Goal: Task Accomplishment & Management: Manage account settings

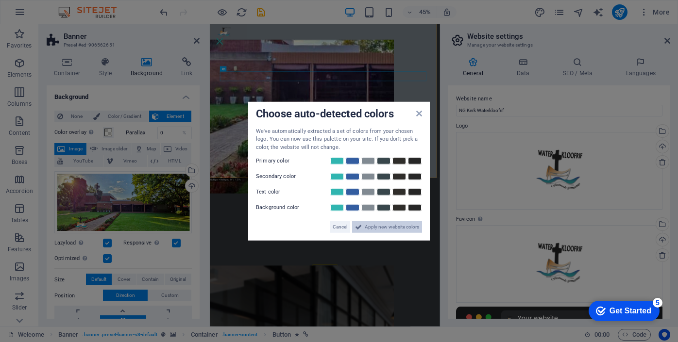
scroll to position [108, 0]
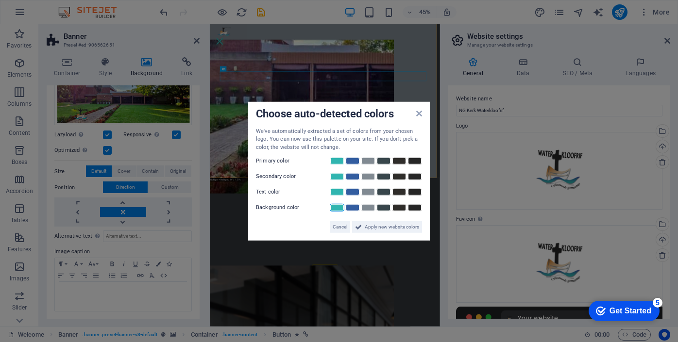
click at [336, 209] on link at bounding box center [337, 208] width 15 height 8
drag, startPoint x: 336, startPoint y: 208, endPoint x: 320, endPoint y: 216, distance: 18.2
click at [320, 216] on div "Cancel Apply new website colors" at bounding box center [339, 223] width 166 height 19
click at [353, 161] on link at bounding box center [352, 161] width 15 height 8
click at [387, 176] on link at bounding box center [383, 177] width 15 height 8
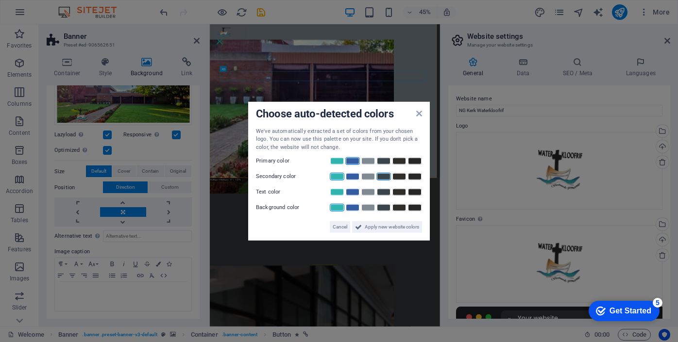
click at [338, 178] on link at bounding box center [337, 177] width 15 height 8
click at [388, 192] on link at bounding box center [383, 192] width 15 height 8
click at [395, 229] on span "Apply new website colors" at bounding box center [392, 227] width 54 height 12
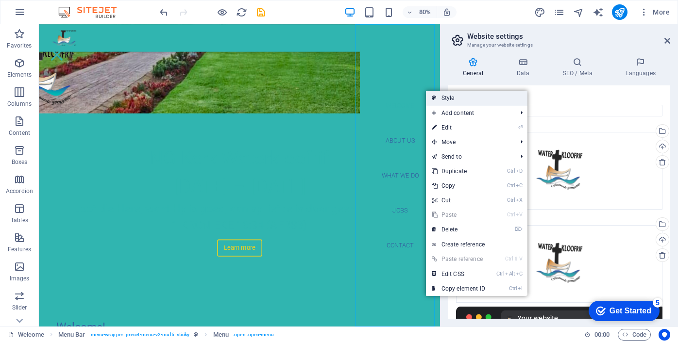
drag, startPoint x: 445, startPoint y: 100, endPoint x: 453, endPoint y: 157, distance: 57.8
click at [445, 100] on link "Style" at bounding box center [477, 98] width 102 height 15
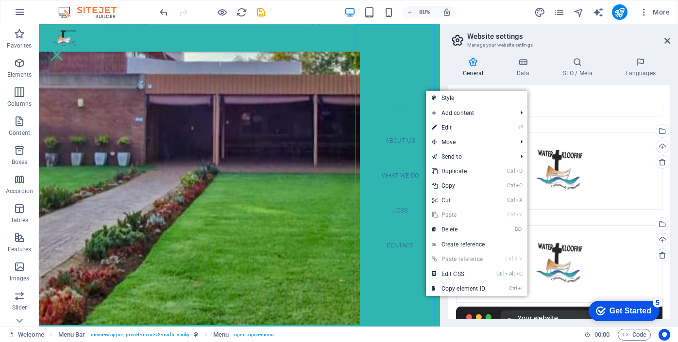
select select "rem"
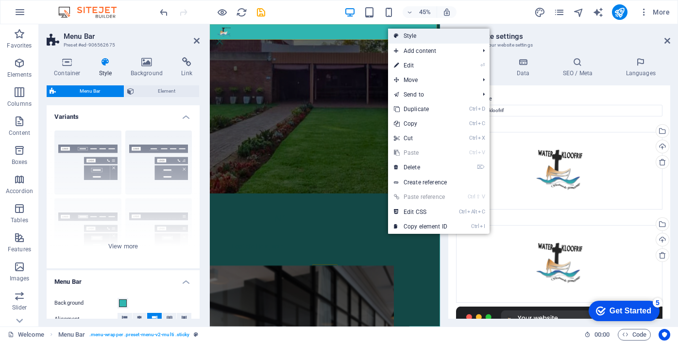
click at [410, 36] on link "Style" at bounding box center [439, 36] width 102 height 15
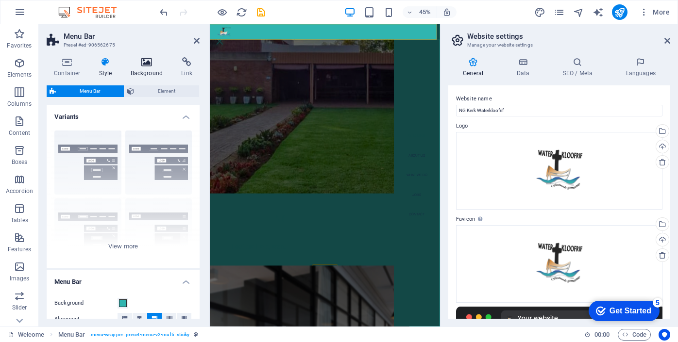
click at [145, 65] on icon at bounding box center [146, 62] width 47 height 10
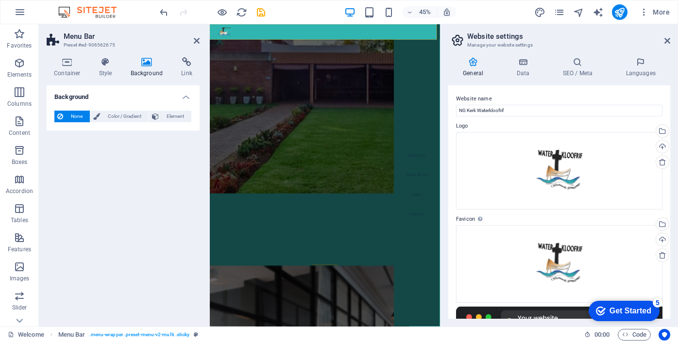
click at [72, 113] on span "None" at bounding box center [76, 117] width 21 height 12
click at [115, 115] on span "Color / Gradient" at bounding box center [124, 117] width 43 height 12
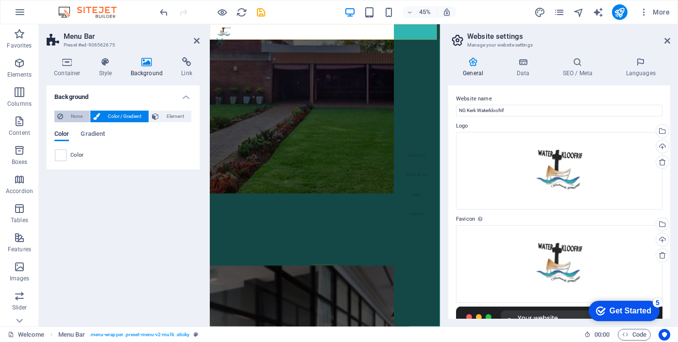
click at [74, 117] on span "None" at bounding box center [76, 117] width 21 height 12
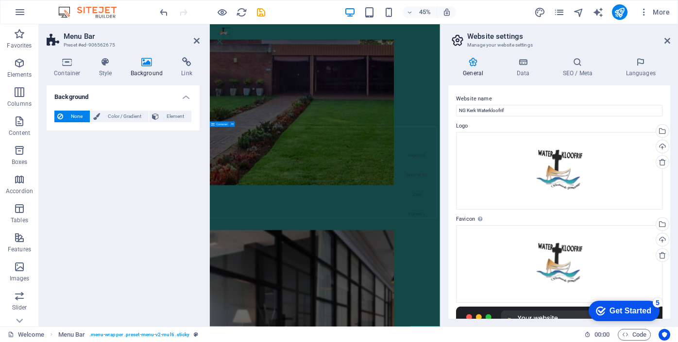
scroll to position [0, 0]
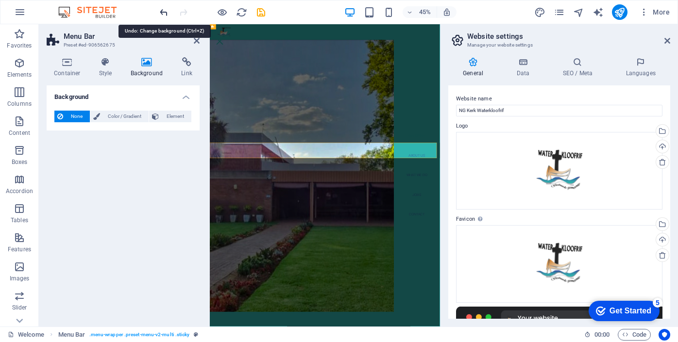
click at [168, 12] on icon "undo" at bounding box center [163, 12] width 11 height 11
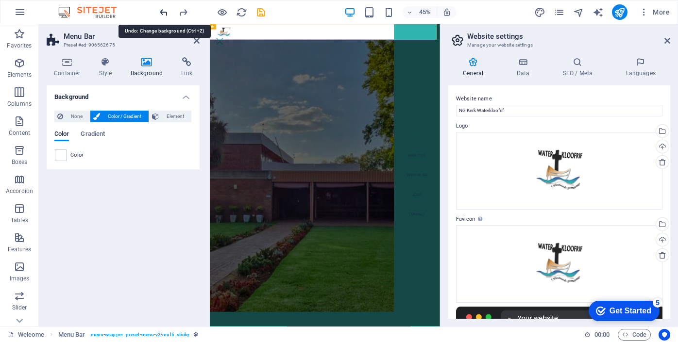
click at [168, 12] on icon "undo" at bounding box center [163, 12] width 11 height 11
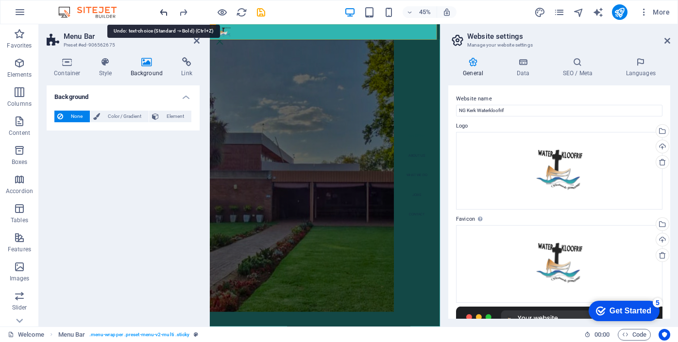
click at [168, 12] on icon "undo" at bounding box center [163, 12] width 11 height 11
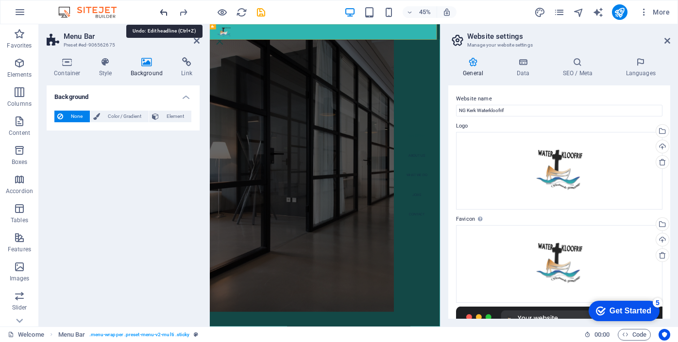
click at [168, 12] on icon "undo" at bounding box center [163, 12] width 11 height 11
click at [167, 12] on icon "undo" at bounding box center [163, 12] width 11 height 11
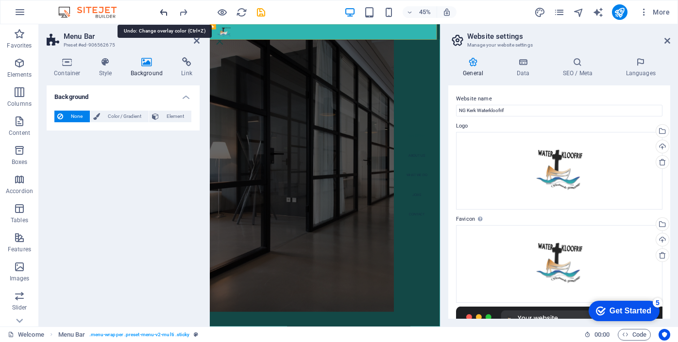
click at [166, 12] on icon "undo" at bounding box center [163, 12] width 11 height 11
click at [166, 12] on div at bounding box center [212, 12] width 109 height 16
click at [581, 43] on div "Welcome About us What we do Jobs Contact" at bounding box center [465, 41] width 511 height 34
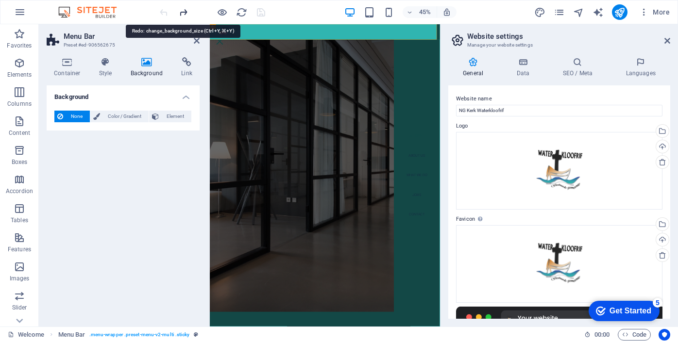
click at [184, 12] on icon "redo" at bounding box center [183, 12] width 11 height 11
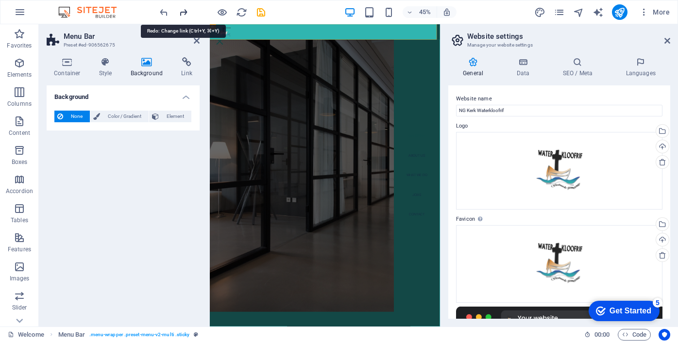
click at [184, 13] on icon "redo" at bounding box center [183, 12] width 11 height 11
click at [184, 11] on icon "redo" at bounding box center [183, 12] width 11 height 11
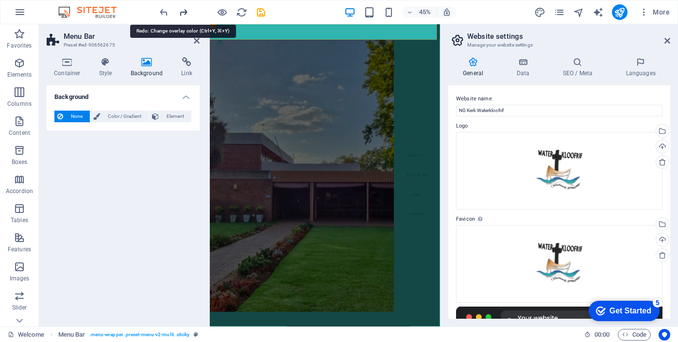
click at [184, 11] on icon "redo" at bounding box center [183, 12] width 11 height 11
click at [642, 62] on icon at bounding box center [640, 62] width 59 height 10
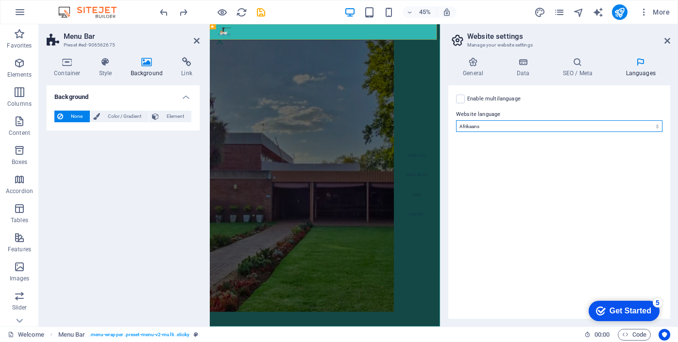
click at [642, 126] on select "Abkhazian Afar Afrikaans Akan Albanian Amharic Arabic Aragonese Armenian Assame…" at bounding box center [559, 126] width 206 height 12
click at [456, 120] on select "Abkhazian Afar Afrikaans Akan Albanian Amharic Arabic Aragonese Armenian Assame…" at bounding box center [559, 126] width 206 height 12
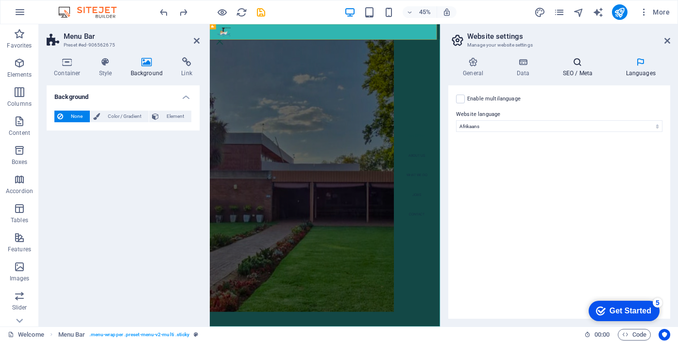
click at [577, 62] on icon at bounding box center [577, 62] width 59 height 10
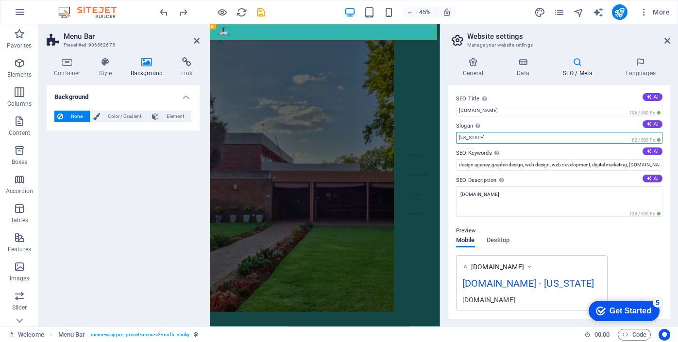
drag, startPoint x: 484, startPoint y: 136, endPoint x: 455, endPoint y: 135, distance: 29.2
click at [455, 135] on div "SEO Title The title of your website - make it something that stands out in sear…" at bounding box center [559, 202] width 222 height 234
type input "Waterkloofrif"
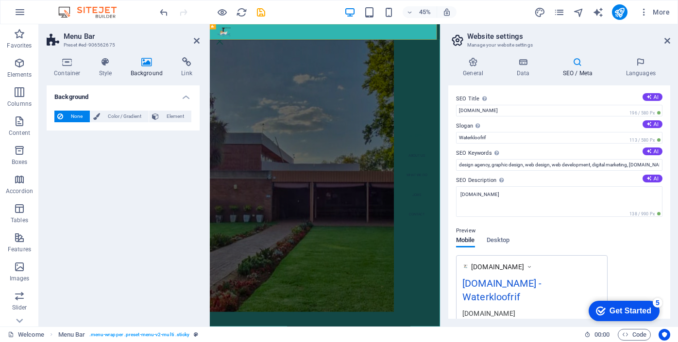
click at [633, 232] on div "Preview" at bounding box center [559, 231] width 206 height 12
drag, startPoint x: 525, startPoint y: 109, endPoint x: 452, endPoint y: 106, distance: 72.4
click at [452, 106] on div "SEO Title The title of your website - make it something that stands out in sear…" at bounding box center [559, 202] width 222 height 234
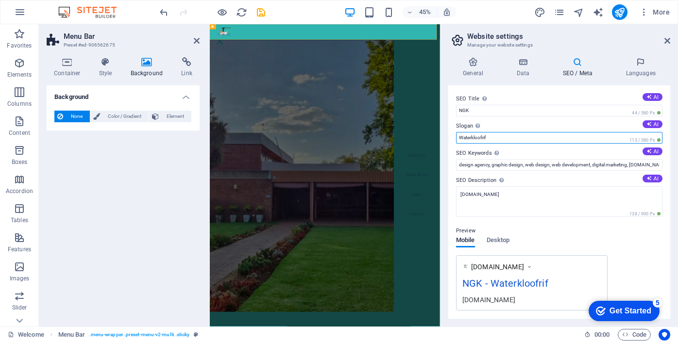
drag, startPoint x: 492, startPoint y: 136, endPoint x: 458, endPoint y: 135, distance: 34.0
click at [458, 135] on input "Waterkloofrif" at bounding box center [559, 138] width 206 height 12
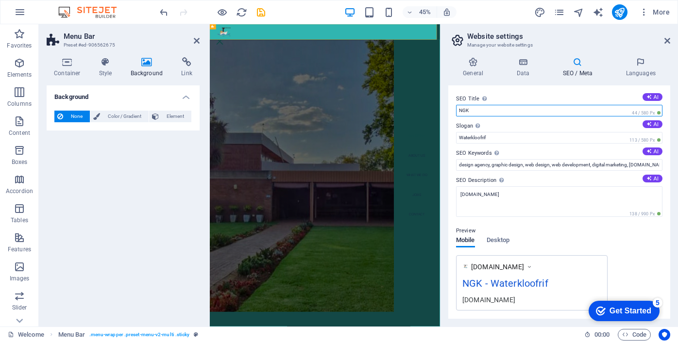
click at [483, 111] on input "NGK" at bounding box center [559, 111] width 206 height 12
click at [563, 112] on input "NGKWaterkloof" at bounding box center [559, 111] width 206 height 12
click at [469, 109] on input "NGKWaterkloof" at bounding box center [559, 111] width 206 height 12
type input "NGK Waterkloof"
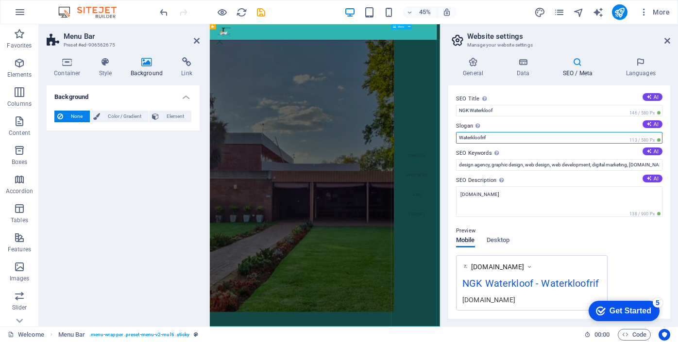
drag, startPoint x: 707, startPoint y: 161, endPoint x: 711, endPoint y: 265, distance: 103.5
drag, startPoint x: 495, startPoint y: 141, endPoint x: 449, endPoint y: 135, distance: 46.5
click at [449, 135] on div "SEO Title The title of your website - make it something that stands out in sear…" at bounding box center [559, 202] width 222 height 234
type input "Gestuurde Gemeente"
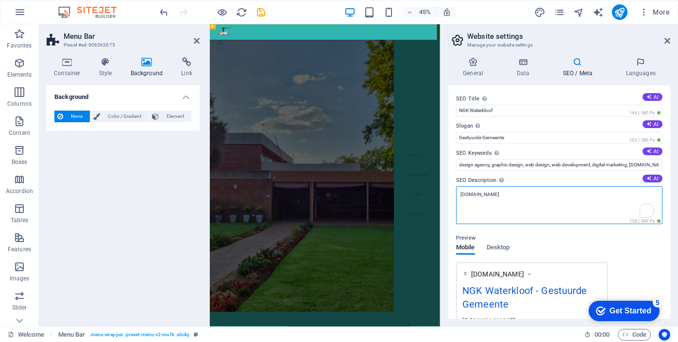
click at [538, 197] on textarea "[DOMAIN_NAME]" at bounding box center [559, 205] width 206 height 38
drag, startPoint x: 523, startPoint y: 193, endPoint x: 455, endPoint y: 193, distance: 68.5
click at [455, 193] on div "SEO Title The title of your website - make it something that stands out in sear…" at bounding box center [559, 202] width 222 height 234
paste textarea "Waterkloof is ‘n [DEMOGRAPHIC_DATA] binne die [DEMOGRAPHIC_DATA] en is in die R…"
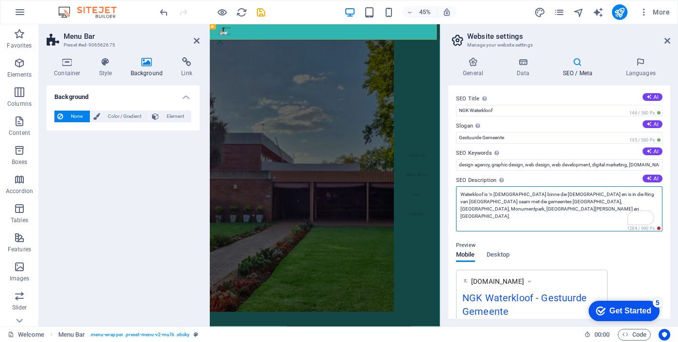
click at [483, 190] on textarea "Waterkloof is ‘n [DEMOGRAPHIC_DATA] binne die [DEMOGRAPHIC_DATA] en is in die R…" at bounding box center [559, 208] width 206 height 45
click at [500, 194] on textarea "Waterkloofrif is ‘n geloofsgemeenskap binne die [DEMOGRAPHIC_DATA] en is in die…" at bounding box center [559, 208] width 206 height 45
type textarea "Waterkloofrif is ‘n geloofsgemeenskap binne die [DEMOGRAPHIC_DATA] en is in die…"
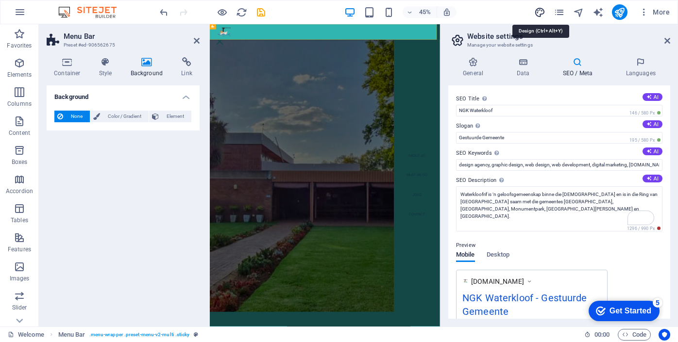
click at [537, 13] on icon "design" at bounding box center [539, 12] width 11 height 11
select select "px"
select select "300"
select select "px"
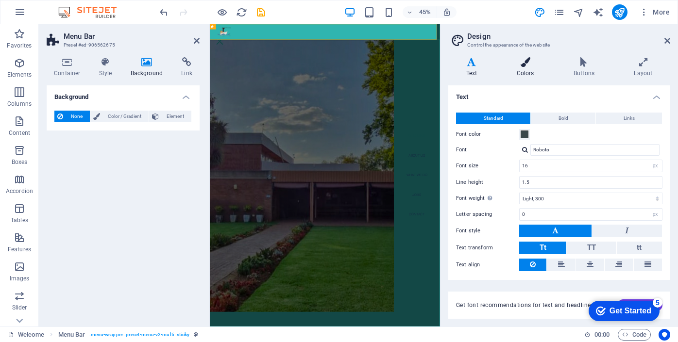
click at [521, 61] on icon at bounding box center [525, 62] width 53 height 10
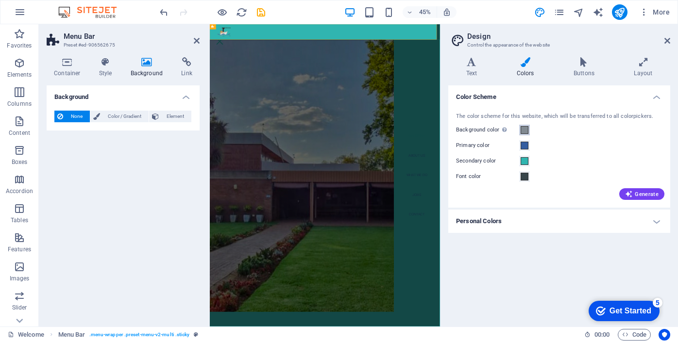
click at [525, 130] on span at bounding box center [525, 130] width 8 height 8
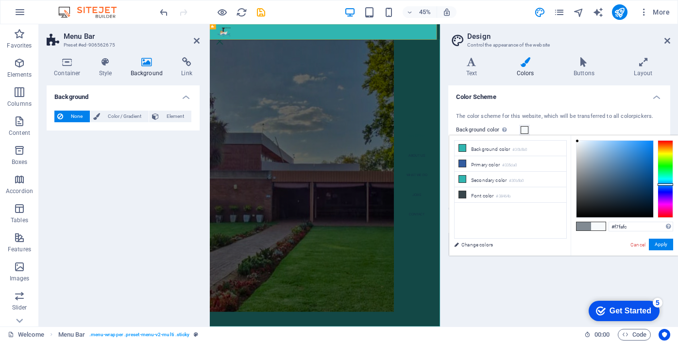
click at [577, 141] on div at bounding box center [614, 179] width 77 height 77
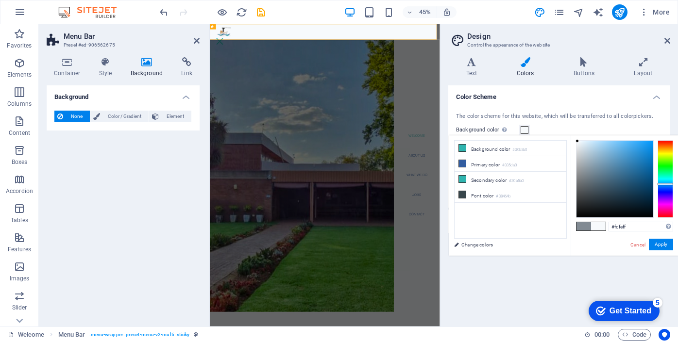
type input "#ffffff"
click at [575, 138] on div at bounding box center [575, 139] width 3 height 3
click at [670, 243] on button "Apply" at bounding box center [661, 245] width 24 height 12
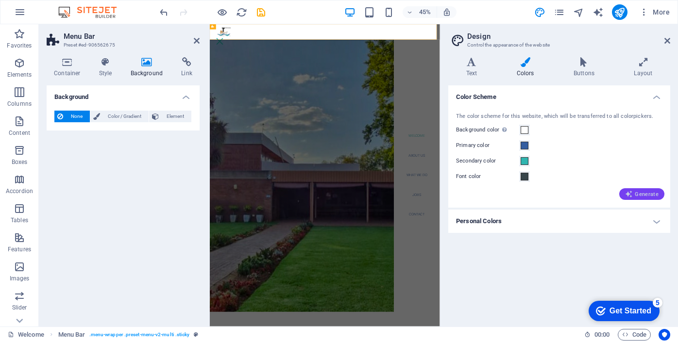
click at [628, 194] on icon "button" at bounding box center [629, 194] width 8 height 8
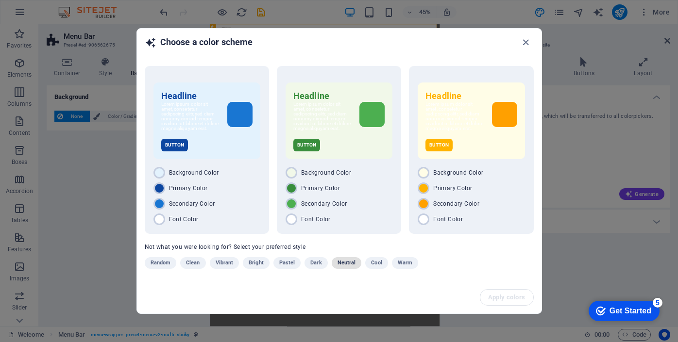
click at [345, 265] on span "Neutral" at bounding box center [347, 263] width 18 height 12
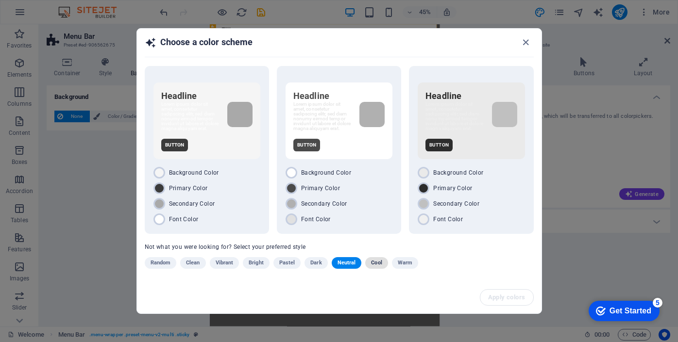
click at [377, 268] on span "Cool" at bounding box center [376, 263] width 11 height 12
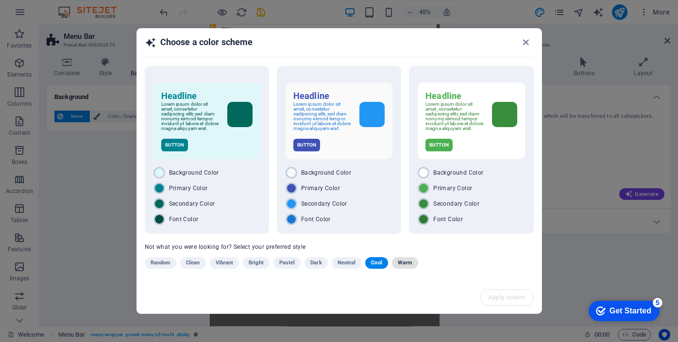
click at [410, 267] on span "Warm" at bounding box center [405, 263] width 15 height 12
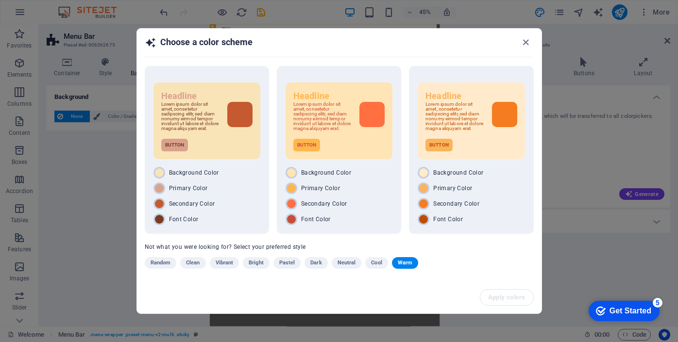
click at [233, 265] on span "Vibrant" at bounding box center [225, 263] width 18 height 12
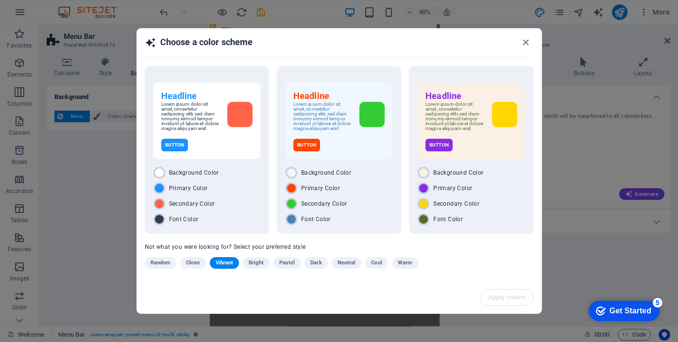
click at [197, 263] on span "Clean" at bounding box center [193, 263] width 14 height 12
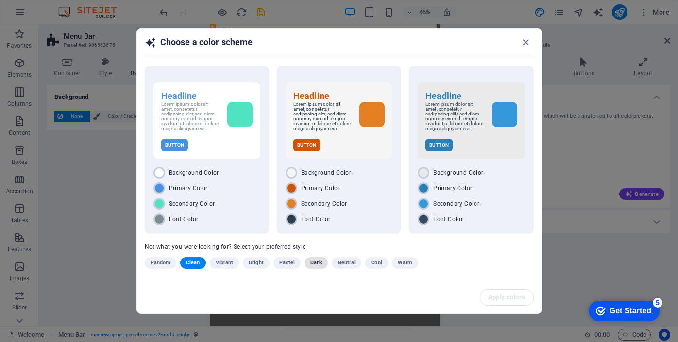
click at [319, 265] on span "Dark" at bounding box center [315, 263] width 11 height 12
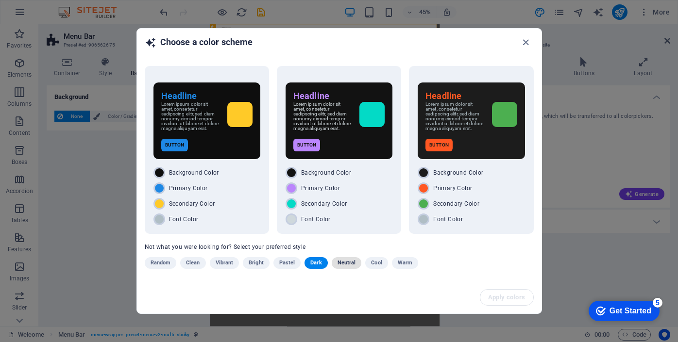
click at [347, 261] on span "Neutral" at bounding box center [347, 263] width 18 height 12
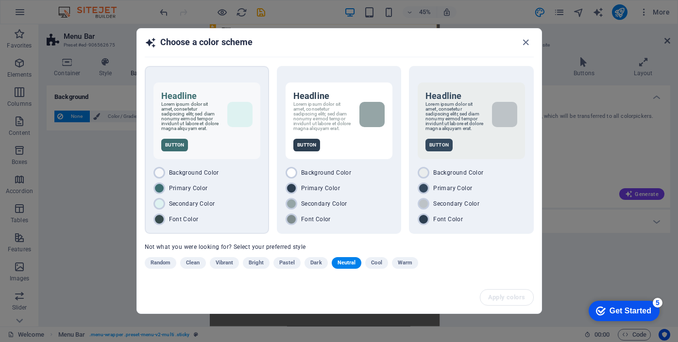
click at [230, 148] on div "Button" at bounding box center [206, 145] width 91 height 13
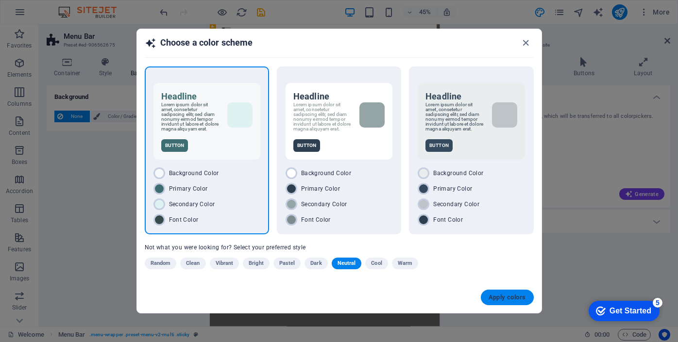
click at [495, 302] on span "Apply colors" at bounding box center [507, 298] width 37 height 8
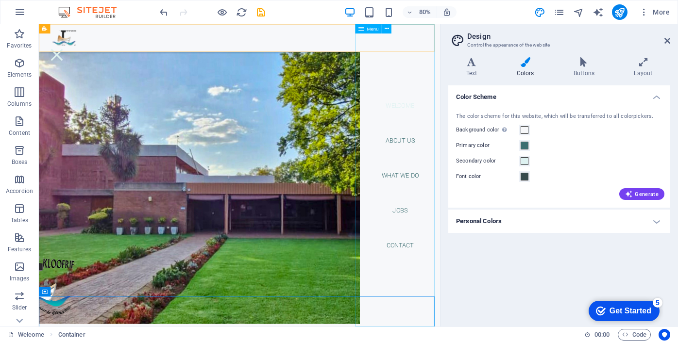
click at [492, 172] on nav "Welcome About us What we do Jobs Contact" at bounding box center [490, 213] width 101 height 378
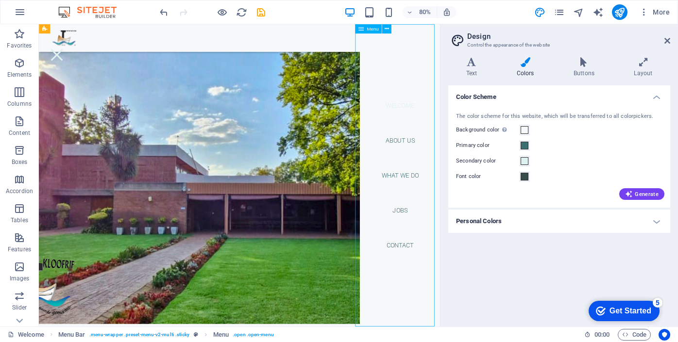
click at [492, 172] on nav "Welcome About us What we do Jobs Contact" at bounding box center [490, 213] width 101 height 378
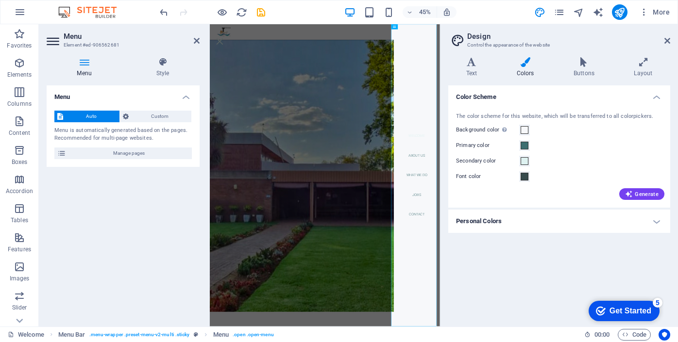
click at [86, 60] on icon at bounding box center [84, 62] width 75 height 10
click at [165, 63] on icon at bounding box center [163, 62] width 74 height 10
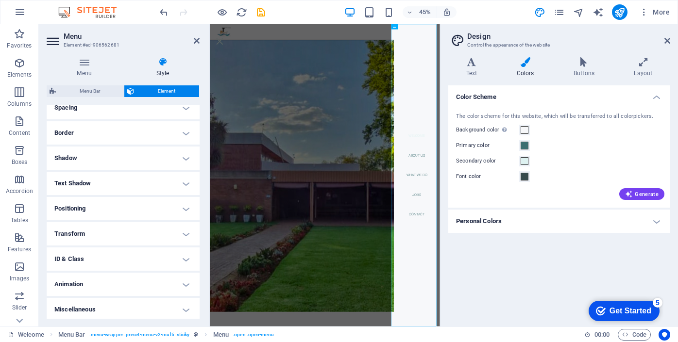
scroll to position [197, 0]
click at [186, 230] on h4 "Transform" at bounding box center [123, 231] width 153 height 23
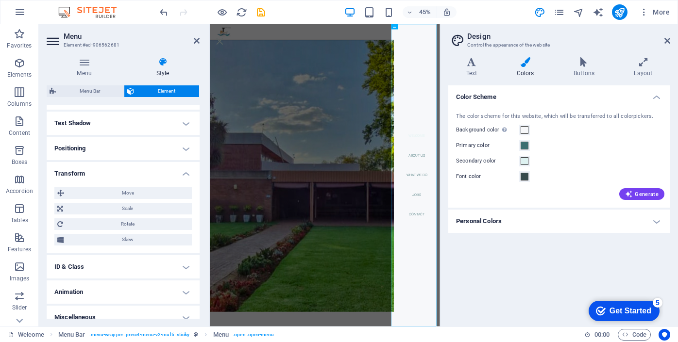
scroll to position [265, 0]
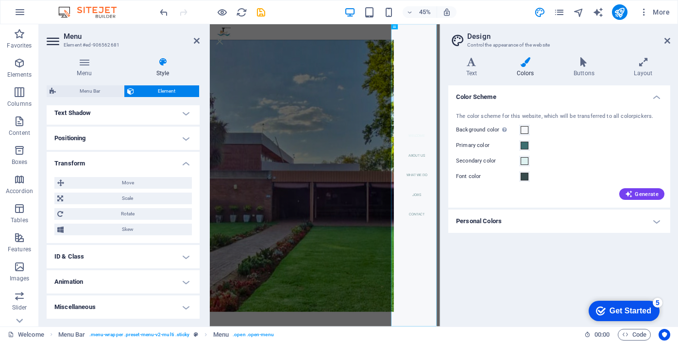
click at [187, 305] on h4 "Miscellaneous" at bounding box center [123, 307] width 153 height 23
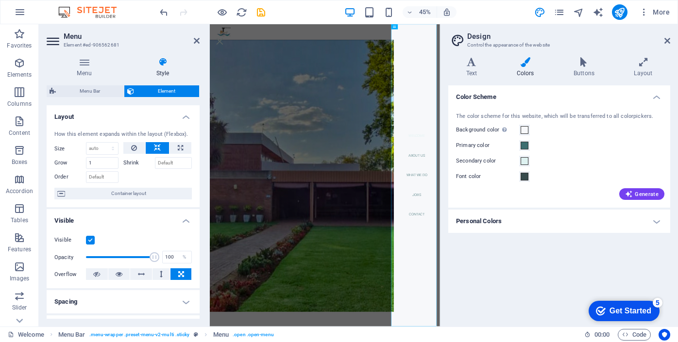
scroll to position [0, 0]
click at [88, 61] on icon at bounding box center [84, 62] width 75 height 10
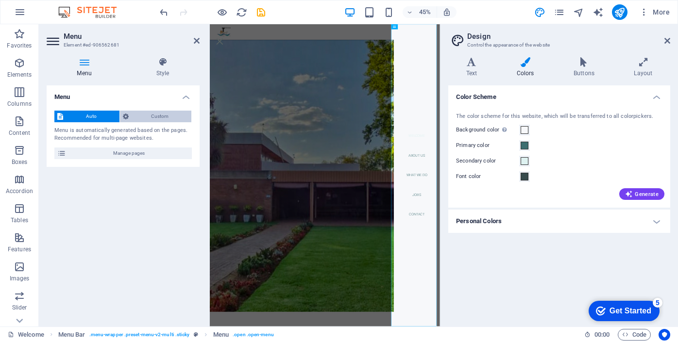
click at [158, 115] on span "Custom" at bounding box center [160, 117] width 57 height 12
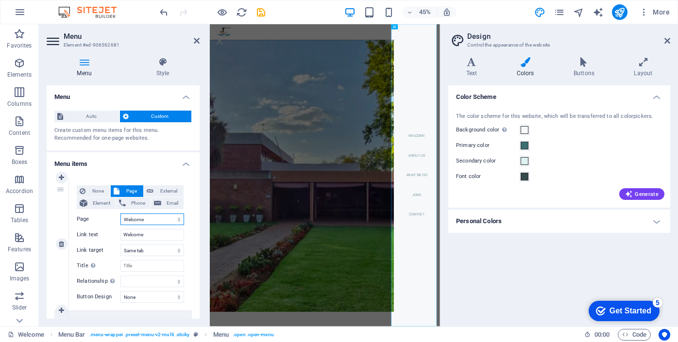
click at [157, 218] on select "Welcome About us What we do Jobs Contact Legal Notice Privacy" at bounding box center [152, 220] width 64 height 12
click at [660, 14] on span "More" at bounding box center [654, 12] width 31 height 10
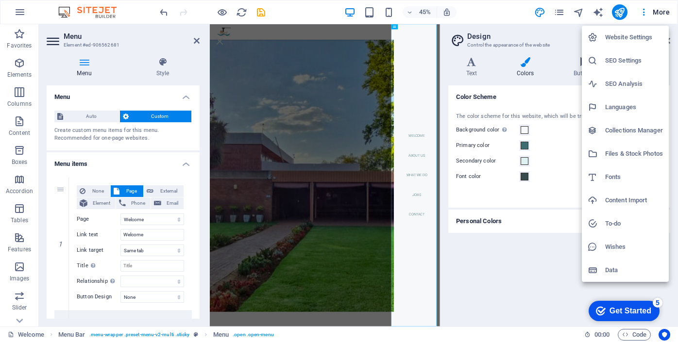
click at [621, 108] on h6 "Languages" at bounding box center [634, 108] width 58 height 12
select select "2"
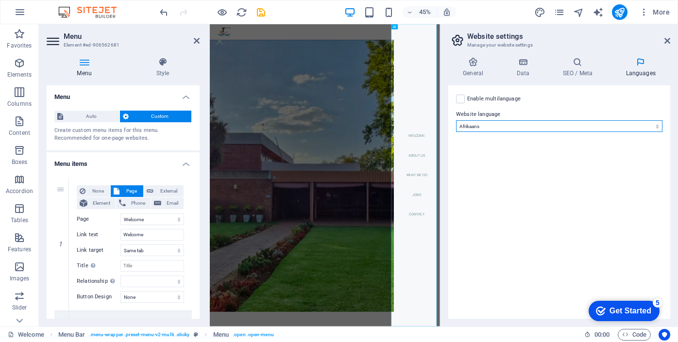
click at [529, 122] on select "Abkhazian Afar Afrikaans Akan Albanian Amharic Arabic Aragonese Armenian Assame…" at bounding box center [559, 126] width 206 height 12
click at [456, 120] on select "Abkhazian Afar Afrikaans Akan Albanian Amharic Arabic Aragonese Armenian Assame…" at bounding box center [559, 126] width 206 height 12
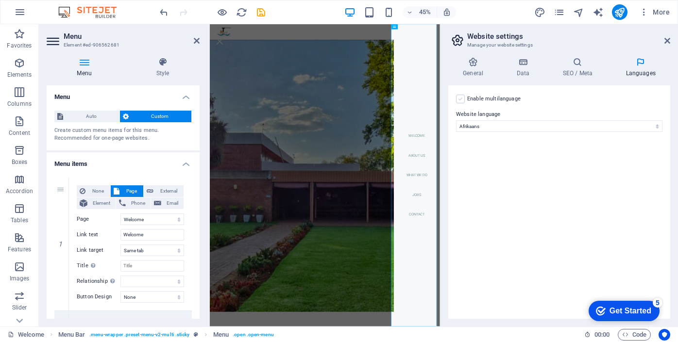
click at [461, 98] on label at bounding box center [460, 99] width 9 height 9
click at [0, 0] on input "Enable multilanguage To disable multilanguage delete all languages until only o…" at bounding box center [0, 0] width 0 height 0
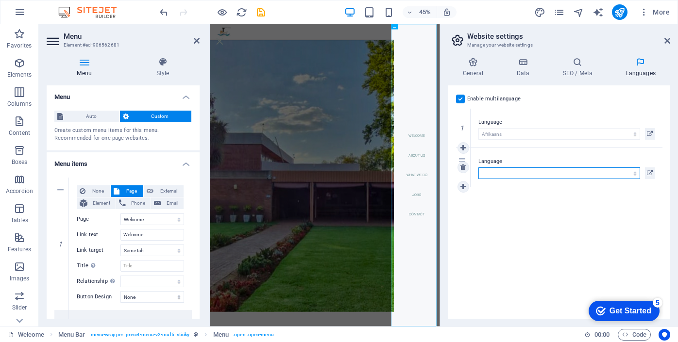
click at [516, 174] on select "Abkhazian Afar Afrikaans Akan Albanian Amharic Arabic Aragonese Armenian Assame…" at bounding box center [559, 174] width 162 height 12
select select "41"
click at [478, 168] on select "Abkhazian Afar Afrikaans Akan Albanian Amharic Arabic Aragonese Armenian Assame…" at bounding box center [559, 174] width 162 height 12
click at [623, 313] on div "Get Started" at bounding box center [631, 311] width 42 height 9
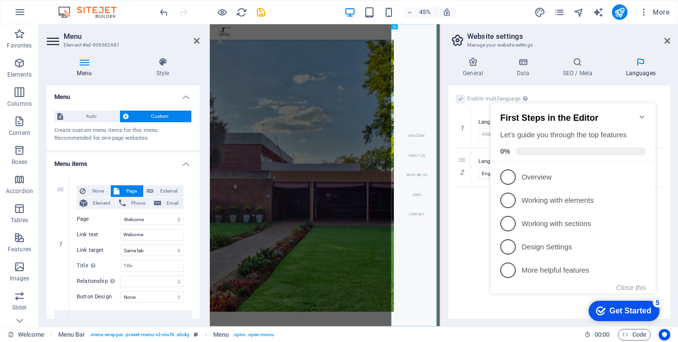
click at [545, 305] on div "checkmark Get Started 5 First Steps in the Editor Let's guide you through the t…" at bounding box center [575, 208] width 177 height 235
click at [642, 116] on icon "Minimize checklist" at bounding box center [642, 117] width 4 height 3
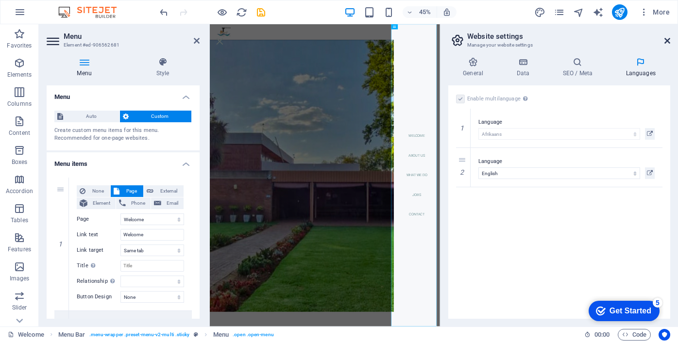
click at [666, 38] on icon at bounding box center [667, 41] width 6 height 8
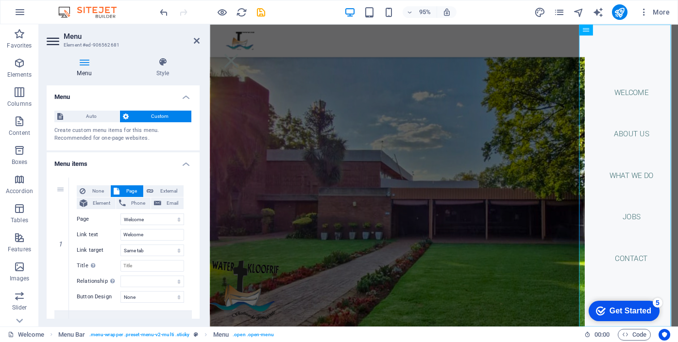
click at [56, 41] on icon at bounding box center [54, 42] width 15 height 16
click at [82, 63] on icon at bounding box center [84, 62] width 75 height 10
drag, startPoint x: 146, startPoint y: 237, endPoint x: 120, endPoint y: 233, distance: 26.1
click at [121, 233] on input "Welcome" at bounding box center [152, 235] width 64 height 12
type input "We"
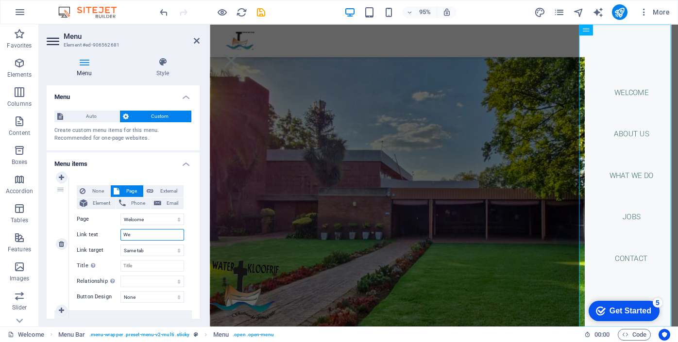
select select
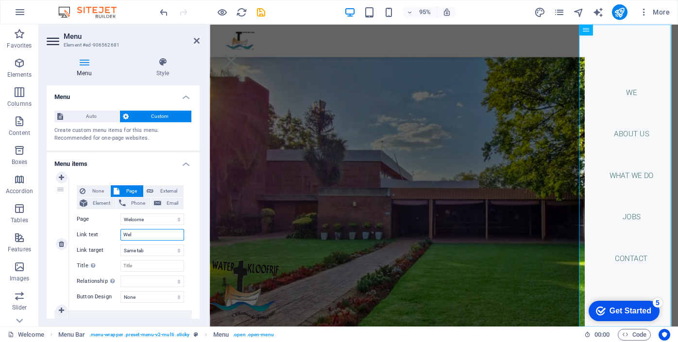
type input "Welk"
select select
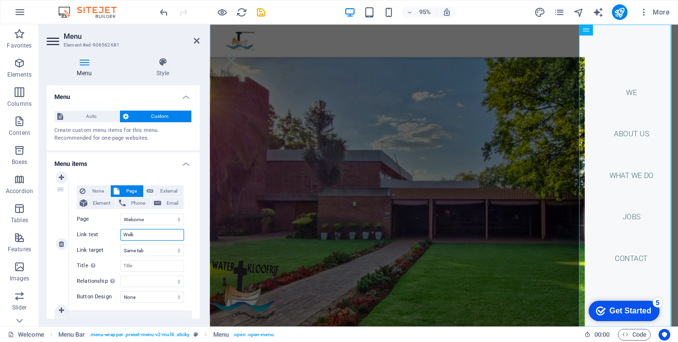
select select
type input "Welkom"
select select
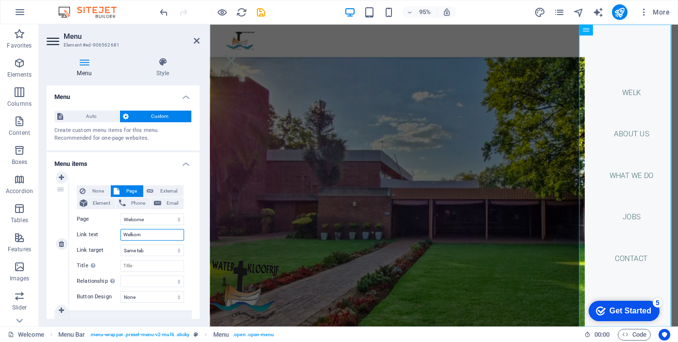
select select
type input "Welkom"
click at [145, 269] on input "Title Additional link description, should not be the same as the link text. The…" at bounding box center [152, 266] width 64 height 12
click at [145, 235] on input "Welkom" at bounding box center [152, 235] width 64 height 12
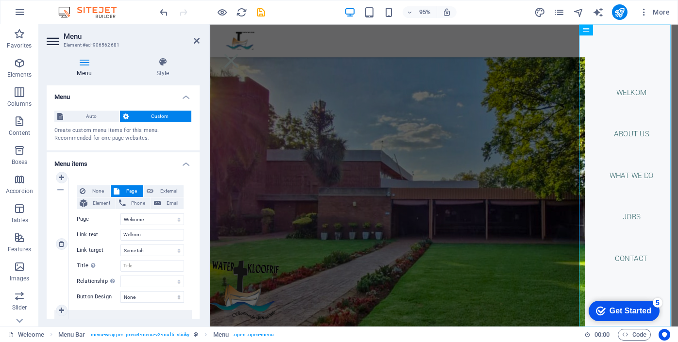
click at [60, 189] on div "1" at bounding box center [61, 244] width 15 height 133
click at [60, 178] on icon at bounding box center [61, 177] width 5 height 7
select select
select select "0"
type input "Welkom"
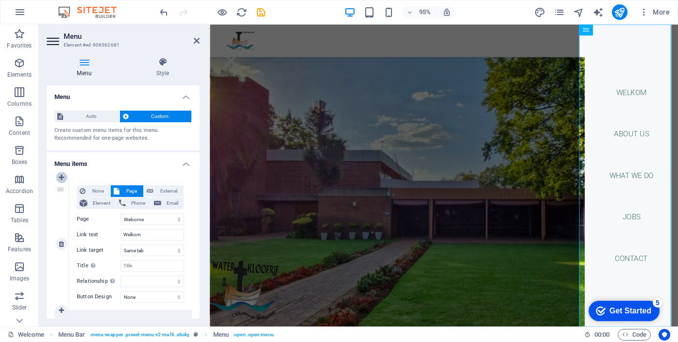
select select
select select "1"
type input "About us"
select select
select select "2"
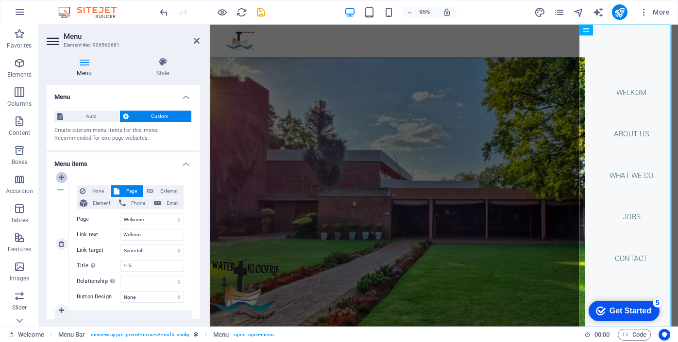
type input "What we do"
select select
select select "3"
type input "Jobs"
select select
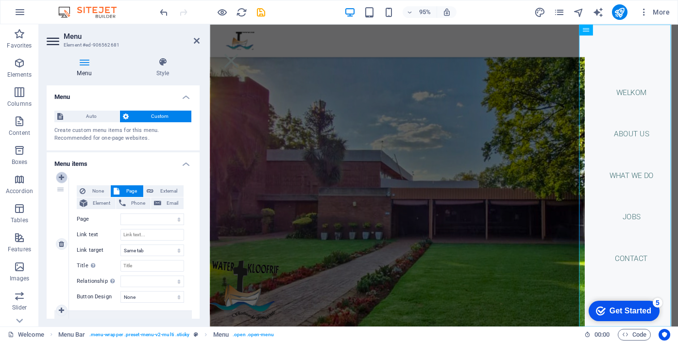
select select "4"
select select
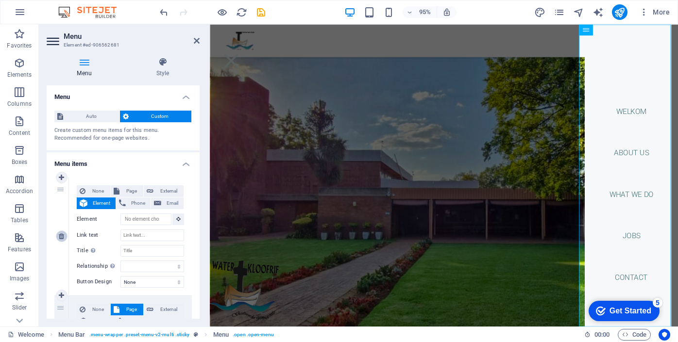
click at [62, 237] on icon at bounding box center [61, 236] width 5 height 7
select select "0"
type input "Welkom"
select select
select select "1"
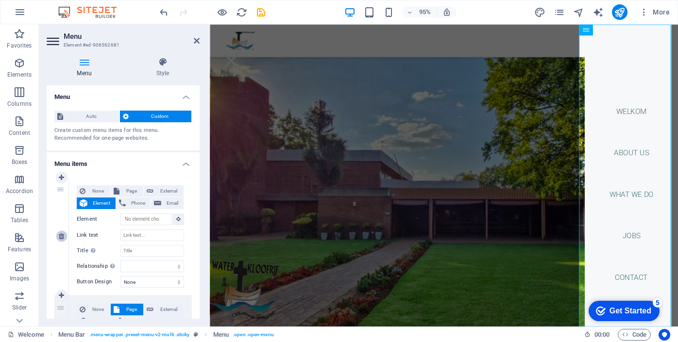
type input "About us"
select select
select select "2"
type input "What we do"
select select
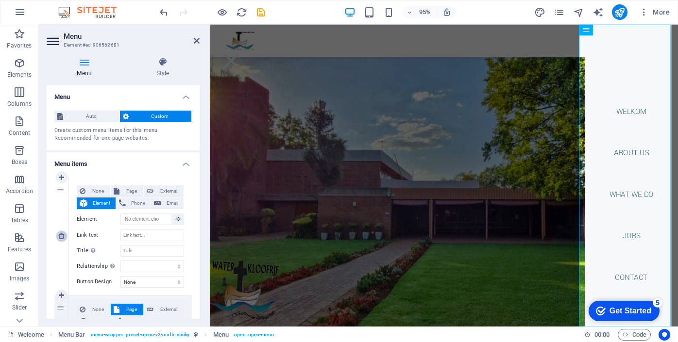
select select "3"
type input "Jobs"
select select
select select "4"
type input "Contact"
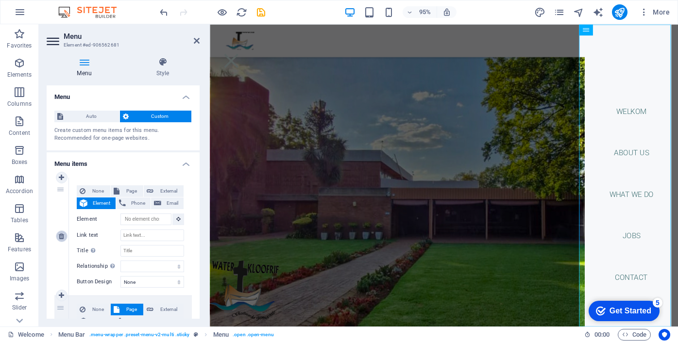
select select
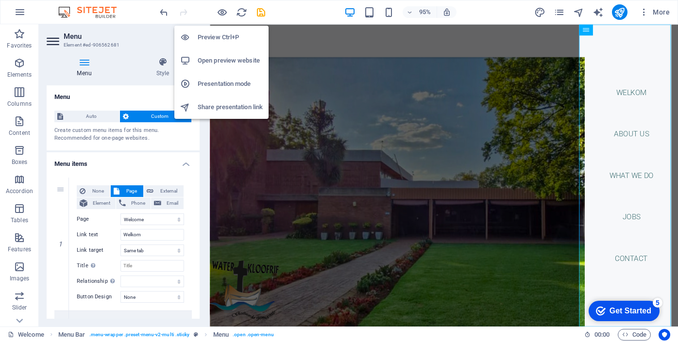
click at [221, 34] on h6 "Preview Ctrl+P" at bounding box center [230, 38] width 65 height 12
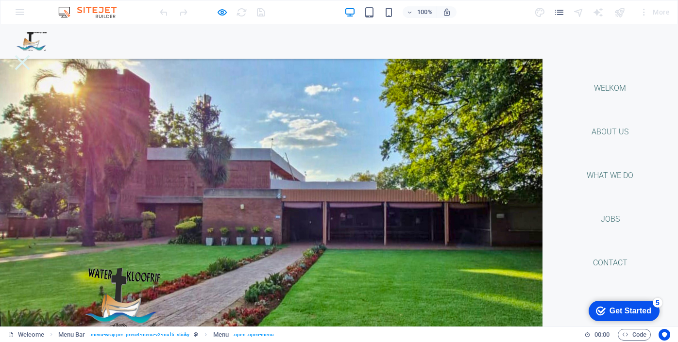
click at [33, 43] on img at bounding box center [32, 41] width 49 height 19
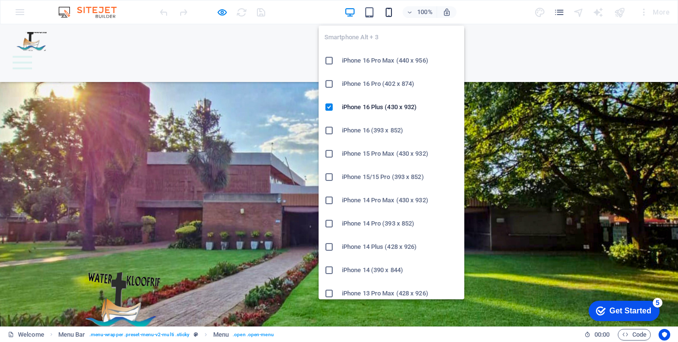
click at [390, 12] on icon "button" at bounding box center [388, 12] width 11 height 11
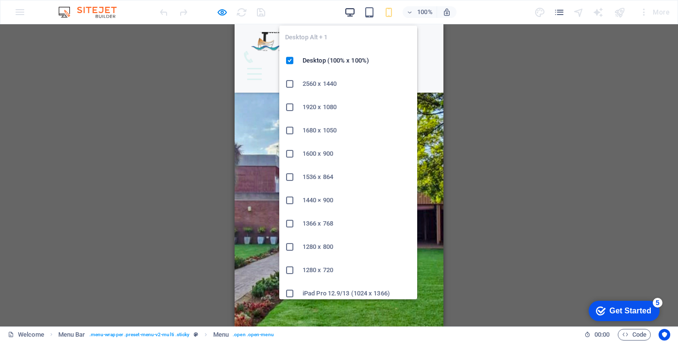
click at [354, 13] on icon "button" at bounding box center [349, 12] width 11 height 11
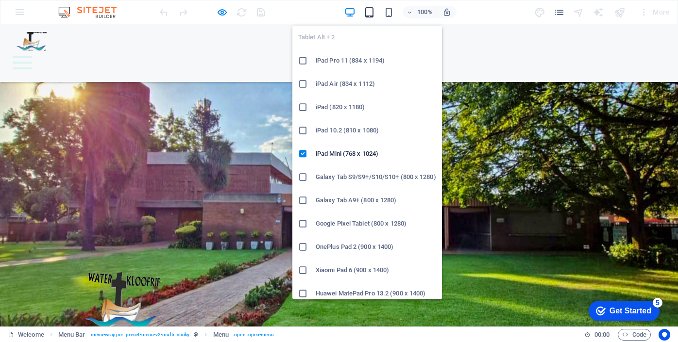
click at [372, 13] on icon "button" at bounding box center [369, 12] width 11 height 11
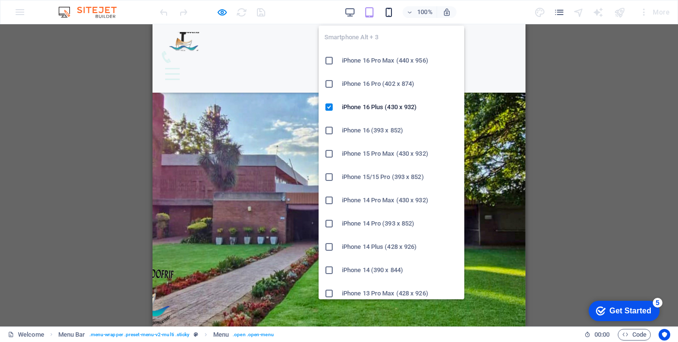
click at [386, 10] on icon "button" at bounding box center [388, 12] width 11 height 11
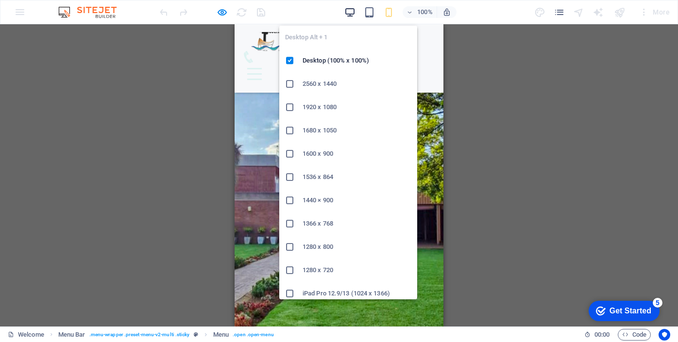
click at [349, 10] on icon "button" at bounding box center [349, 12] width 11 height 11
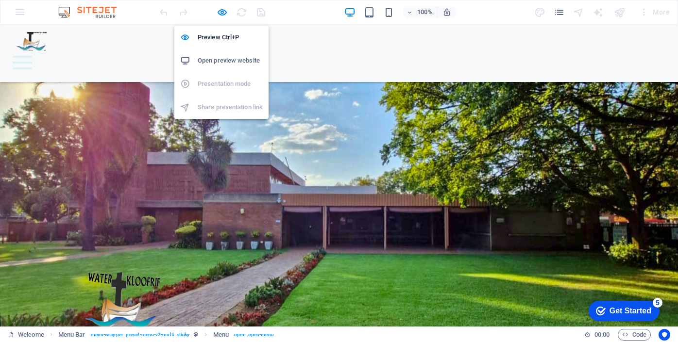
click at [224, 59] on h6 "Open preview website" at bounding box center [230, 61] width 65 height 12
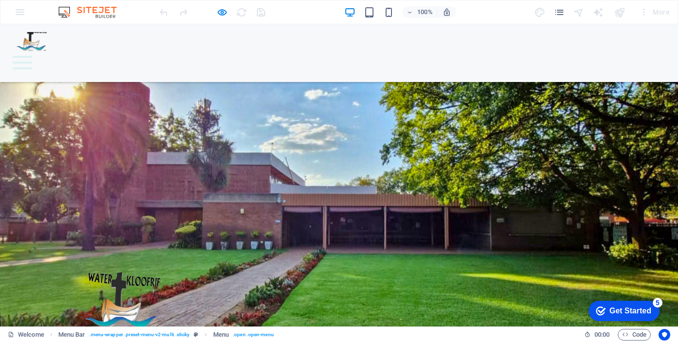
click at [63, 9] on img at bounding box center [92, 12] width 73 height 12
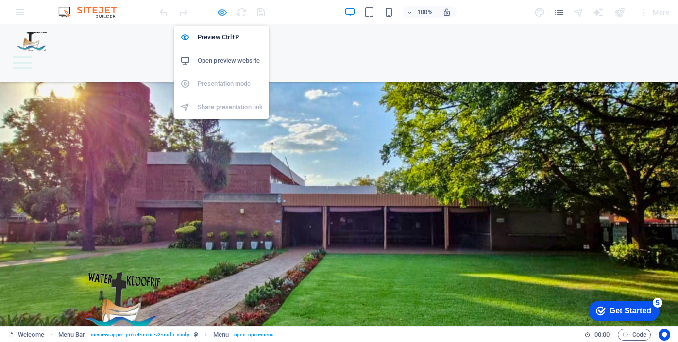
click at [223, 12] on icon "button" at bounding box center [222, 12] width 11 height 11
select select
select select "1"
select select
select select "2"
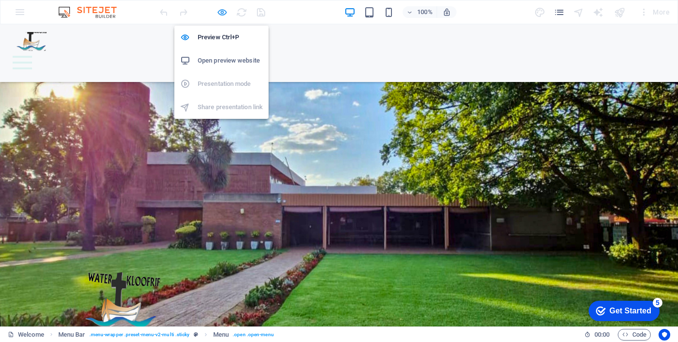
select select
select select "3"
select select
select select "4"
select select
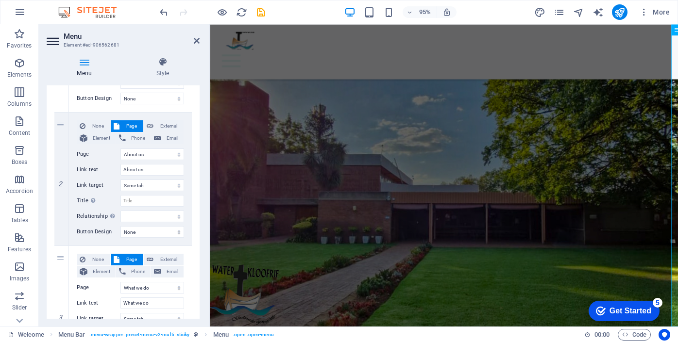
scroll to position [199, 0]
drag, startPoint x: 152, startPoint y: 168, endPoint x: 122, endPoint y: 168, distance: 30.1
click at [122, 168] on input "About us" at bounding box center [152, 170] width 64 height 12
type input "Wie is ons"
select select
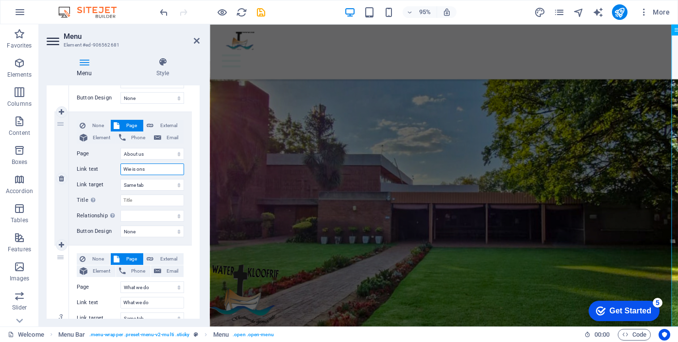
select select
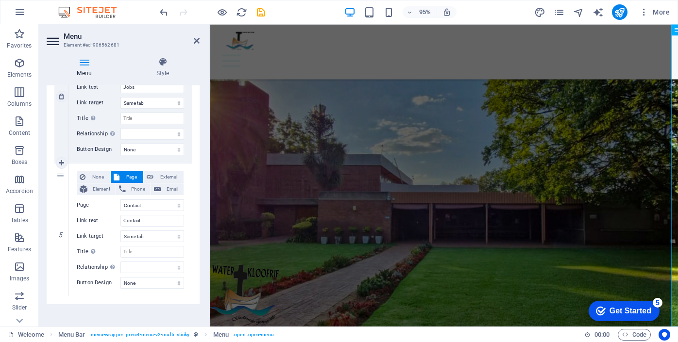
scroll to position [553, 0]
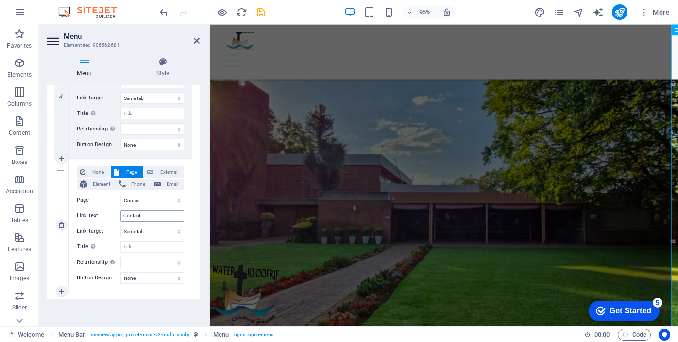
type input "Wie is ons"
drag, startPoint x: 145, startPoint y: 218, endPoint x: 101, endPoint y: 214, distance: 44.4
click at [101, 214] on div "Link text Contact" at bounding box center [130, 216] width 107 height 12
type input "Konta"
select select
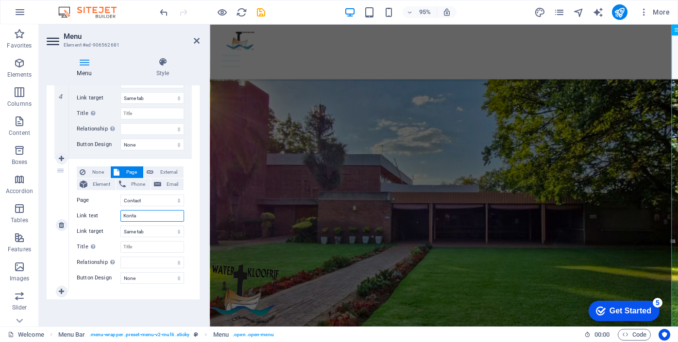
select select
type input "Kontak"
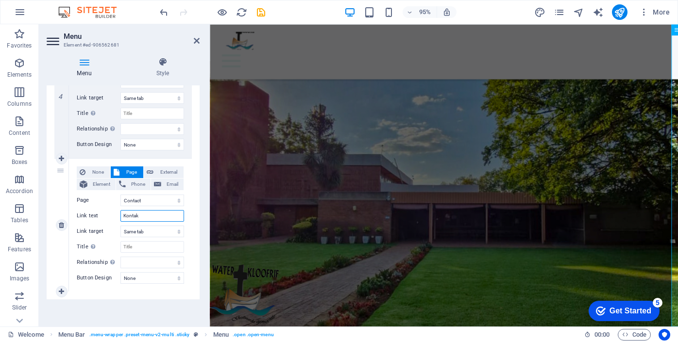
select select
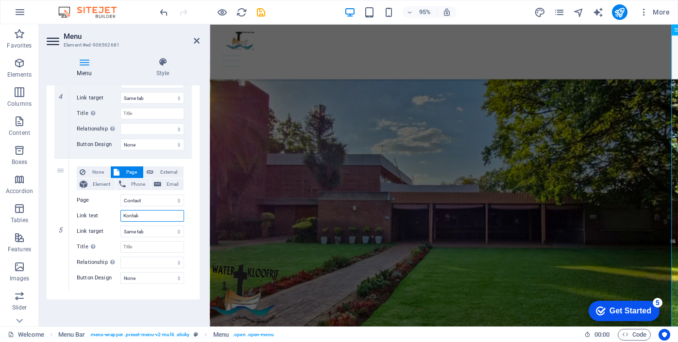
type input "Kontak"
click at [163, 305] on div "Menu Auto Custom Create custom menu items for this menu. Recommended for one-pa…" at bounding box center [123, 202] width 153 height 234
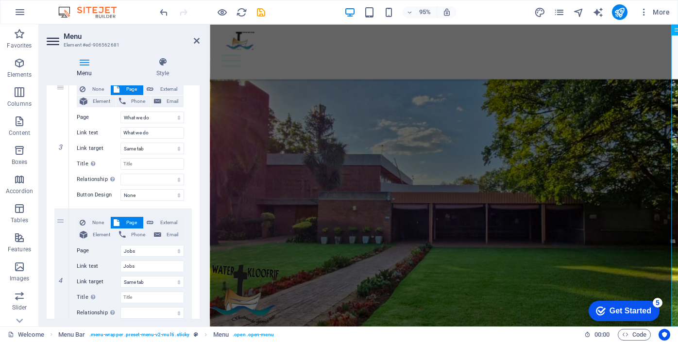
scroll to position [367, 0]
click at [140, 252] on select "Welcome About us What we do Jobs Contact Legal Notice Privacy" at bounding box center [152, 253] width 64 height 12
click at [149, 250] on select "Welcome About us What we do Jobs Contact Legal Notice Privacy" at bounding box center [152, 253] width 64 height 12
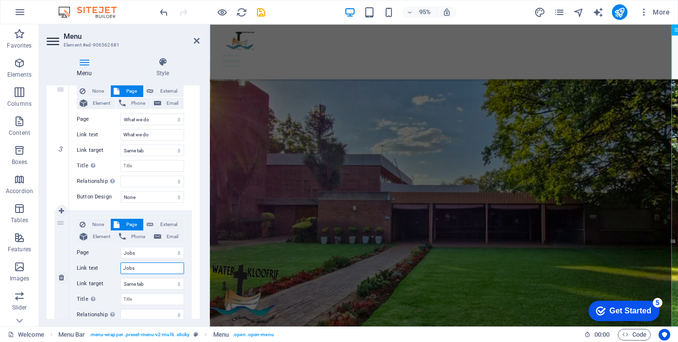
click at [141, 271] on input "Jobs" at bounding box center [152, 269] width 64 height 12
drag, startPoint x: 137, startPoint y: 270, endPoint x: 102, endPoint y: 266, distance: 34.6
click at [102, 266] on div "Link text Jobs" at bounding box center [130, 269] width 107 height 12
type input "Inligting"
select select
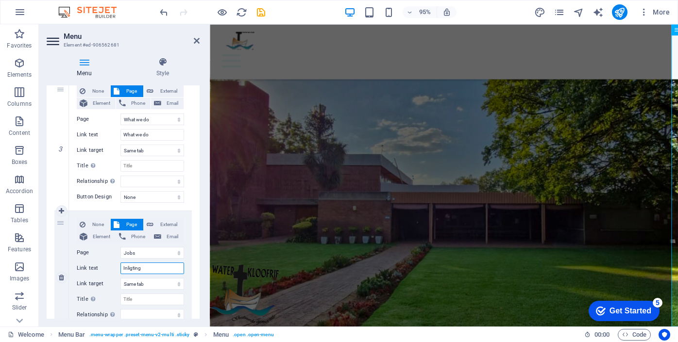
select select
type input "Inligting"
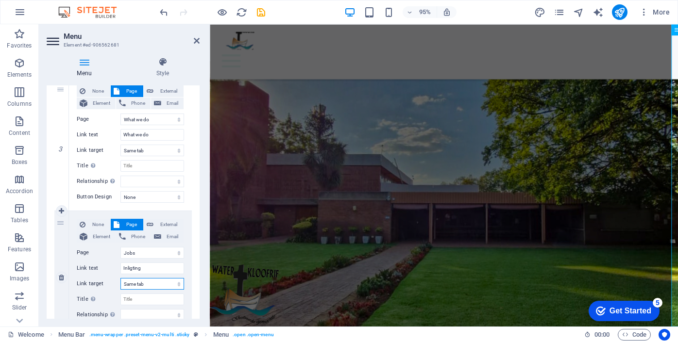
click at [161, 279] on select "New tab Same tab Overlay" at bounding box center [152, 284] width 64 height 12
click at [178, 252] on select "Welcome About us What we do Jobs Contact Legal Notice Privacy" at bounding box center [152, 253] width 64 height 12
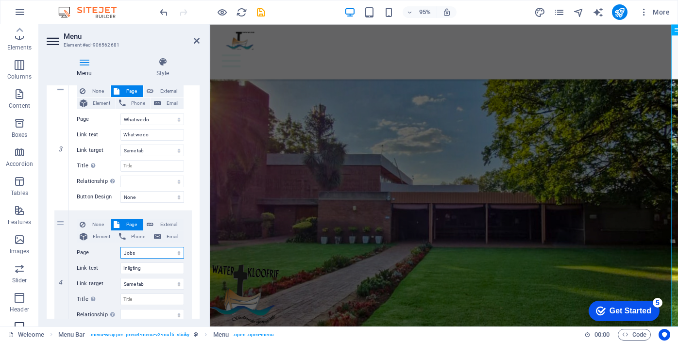
scroll to position [0, 0]
click at [88, 65] on icon at bounding box center [84, 62] width 75 height 10
click at [196, 39] on icon at bounding box center [197, 41] width 6 height 8
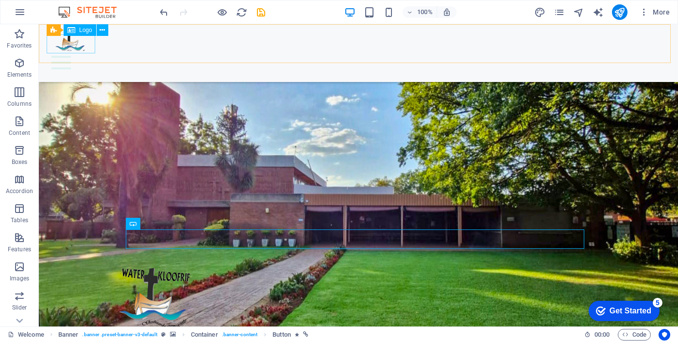
click at [69, 46] on div at bounding box center [359, 41] width 624 height 19
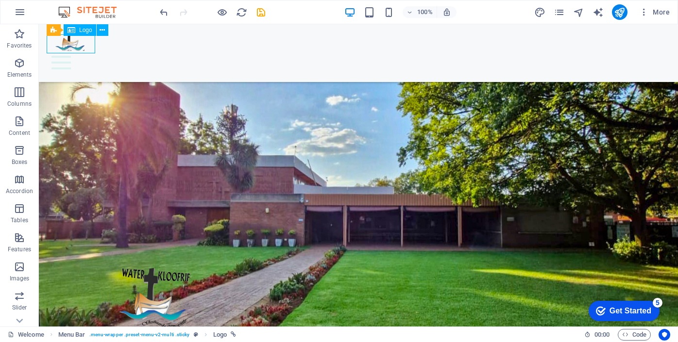
click at [69, 46] on div at bounding box center [359, 41] width 624 height 19
drag, startPoint x: 69, startPoint y: 46, endPoint x: 108, endPoint y: 70, distance: 45.8
click at [69, 46] on div at bounding box center [359, 41] width 624 height 19
select select "px"
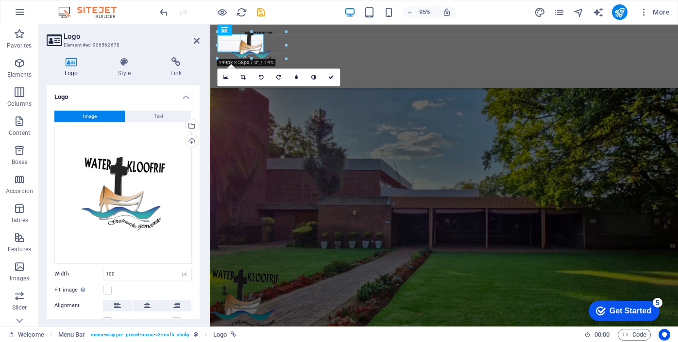
drag, startPoint x: 241, startPoint y: 52, endPoint x: 241, endPoint y: 62, distance: 9.2
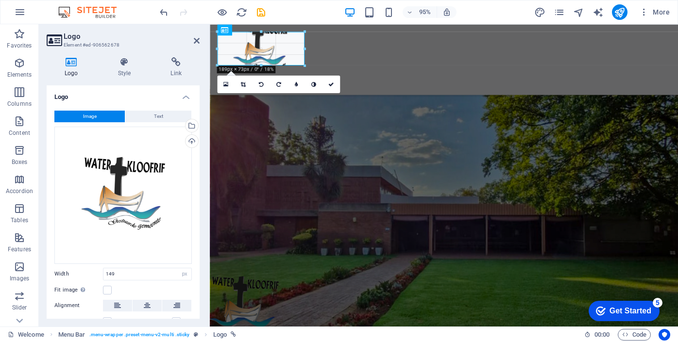
drag, startPoint x: 253, startPoint y: 58, endPoint x: 254, endPoint y: 66, distance: 7.3
click at [245, 85] on icon at bounding box center [243, 84] width 5 height 5
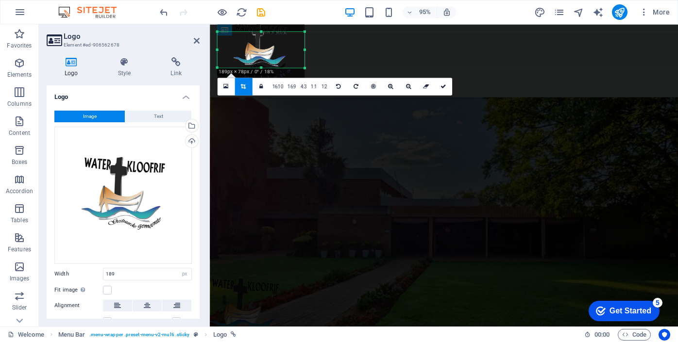
click at [261, 68] on div at bounding box center [260, 67] width 87 height 3
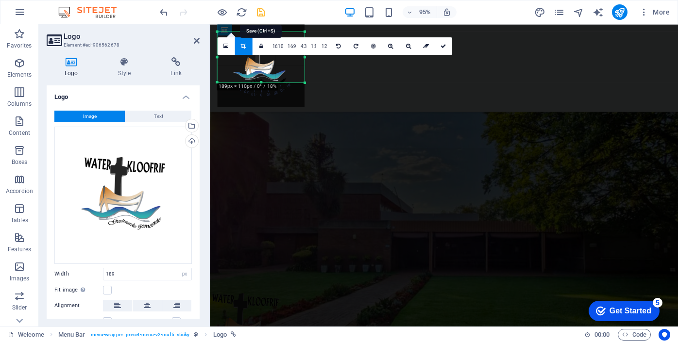
drag, startPoint x: 261, startPoint y: 31, endPoint x: 265, endPoint y: 16, distance: 16.0
click at [265, 24] on section "Favorites Elements Columns Content Boxes Accordion Tables Features Images Slide…" at bounding box center [339, 175] width 678 height 303
drag, startPoint x: 305, startPoint y: 58, endPoint x: 289, endPoint y: 57, distance: 15.5
click at [289, 57] on div at bounding box center [289, 57] width 3 height 51
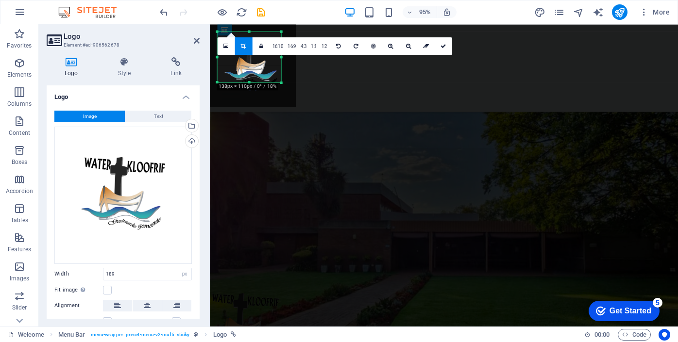
drag, startPoint x: 217, startPoint y: 58, endPoint x: 226, endPoint y: 59, distance: 9.3
click at [226, 59] on div "180 170 160 150 140 130 120 110 100 90 80 70 60 50 40 30 20 10 0 -10 -20 -30 -4…" at bounding box center [249, 57] width 64 height 51
click at [251, 85] on div at bounding box center [249, 85] width 64 height 3
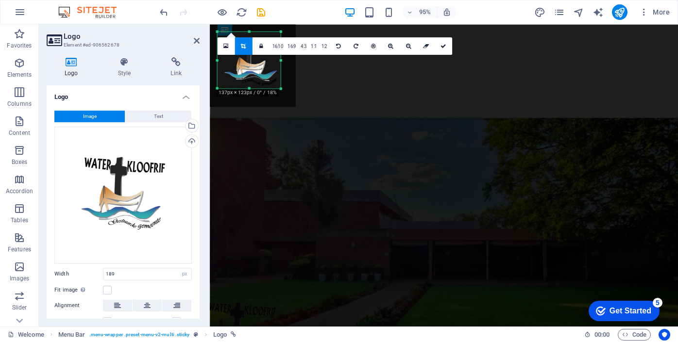
click at [279, 89] on div at bounding box center [280, 88] width 5 height 5
click at [220, 61] on div "180 170 160 150 140 130 120 110 100 90 80 70 60 50 40 30 20 10 0 -10 -20 -30 -4…" at bounding box center [247, 60] width 60 height 57
click at [226, 45] on icon at bounding box center [225, 46] width 5 height 6
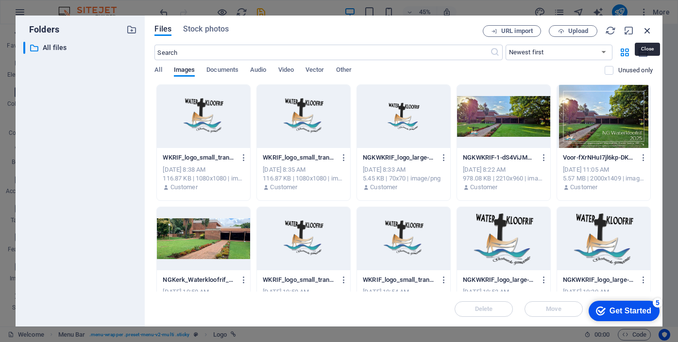
click at [647, 28] on icon "button" at bounding box center [647, 30] width 11 height 11
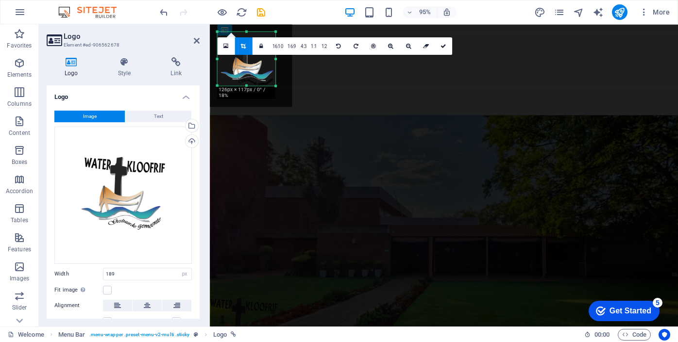
click at [276, 86] on div at bounding box center [275, 86] width 5 height 5
drag, startPoint x: 245, startPoint y: 22, endPoint x: 443, endPoint y: 46, distance: 199.0
click at [443, 46] on icon at bounding box center [443, 45] width 6 height 5
type input "126"
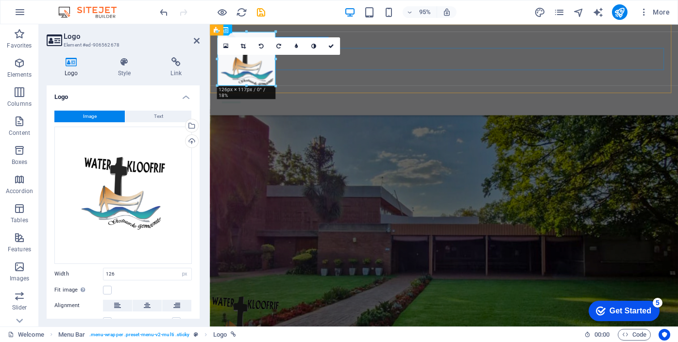
click at [393, 89] on div at bounding box center [456, 100] width 477 height 23
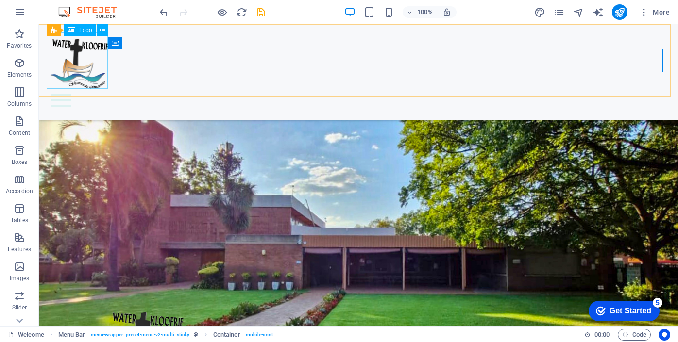
click at [93, 68] on div at bounding box center [359, 60] width 624 height 57
click at [92, 68] on div at bounding box center [359, 60] width 624 height 57
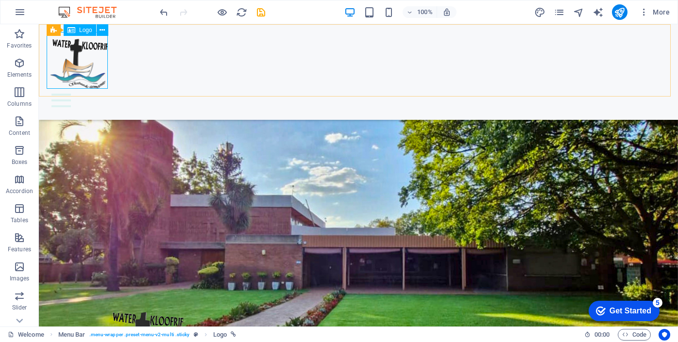
click at [71, 30] on icon at bounding box center [72, 30] width 8 height 12
click at [71, 31] on icon at bounding box center [72, 30] width 8 height 12
click at [105, 87] on div at bounding box center [359, 60] width 624 height 57
click at [102, 30] on icon at bounding box center [102, 30] width 5 height 10
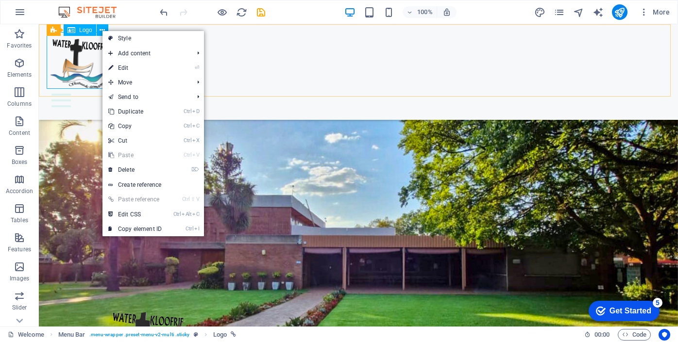
click at [81, 65] on div at bounding box center [359, 60] width 624 height 57
select select "px"
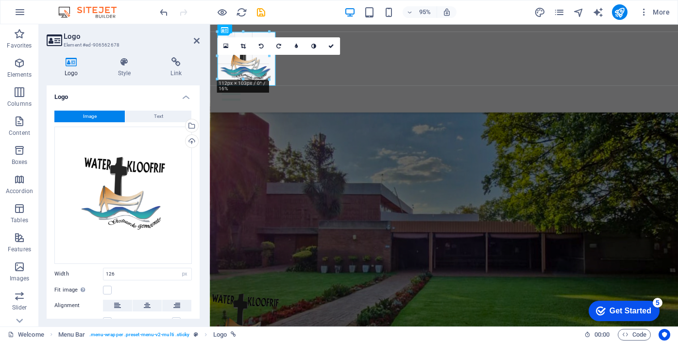
drag, startPoint x: 274, startPoint y: 85, endPoint x: 267, endPoint y: 78, distance: 10.7
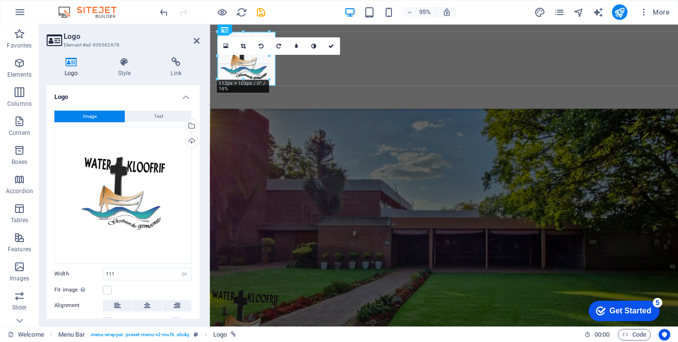
click at [268, 79] on div at bounding box center [456, 57] width 477 height 50
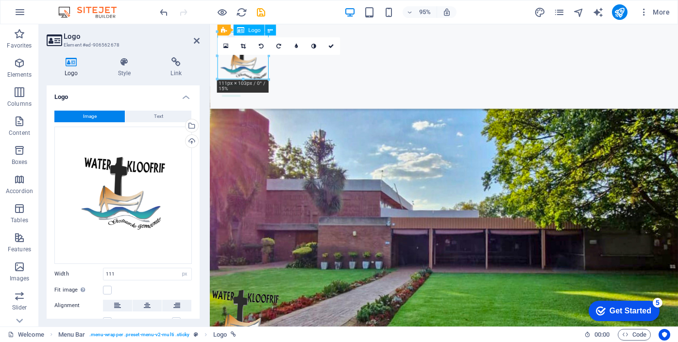
click at [265, 74] on div at bounding box center [456, 57] width 477 height 50
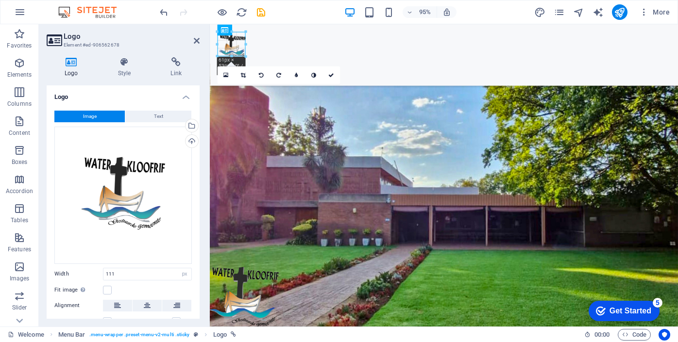
drag, startPoint x: 268, startPoint y: 80, endPoint x: 35, endPoint y: 30, distance: 238.1
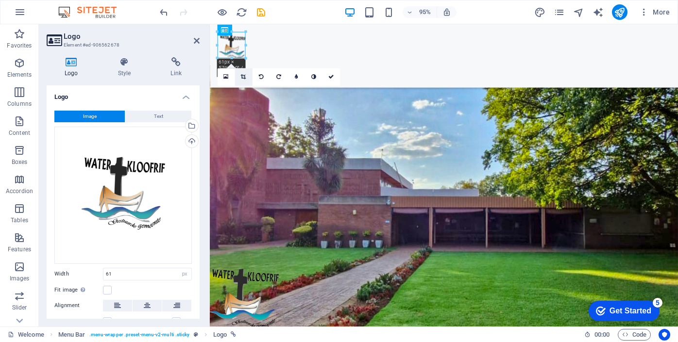
click at [243, 75] on icon at bounding box center [243, 76] width 5 height 5
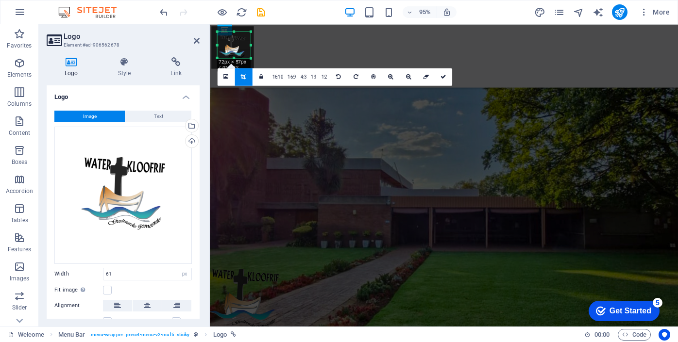
drag, startPoint x: 246, startPoint y: 46, endPoint x: 252, endPoint y: 46, distance: 5.4
click at [252, 46] on div at bounding box center [250, 45] width 3 height 26
click at [443, 75] on icon at bounding box center [443, 76] width 6 height 5
type input "72"
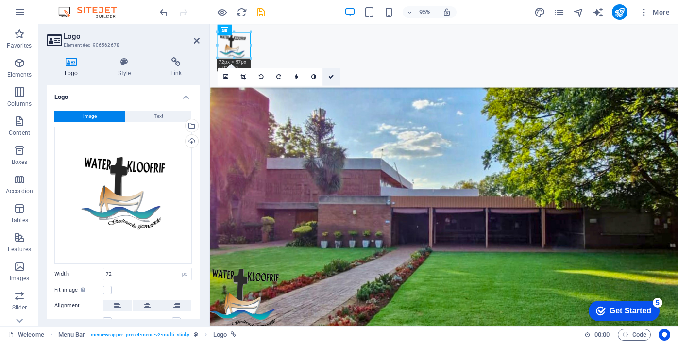
click at [334, 75] on link at bounding box center [330, 76] width 17 height 17
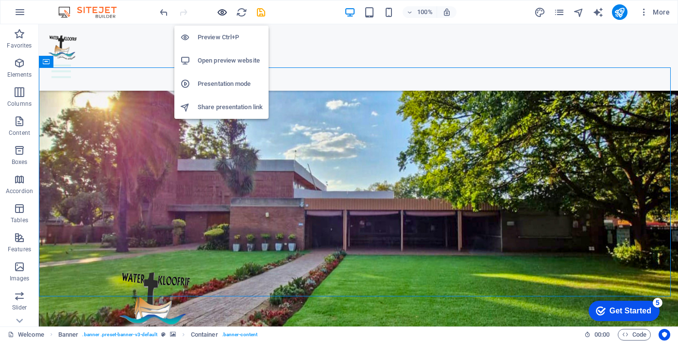
click at [224, 9] on icon "button" at bounding box center [222, 12] width 11 height 11
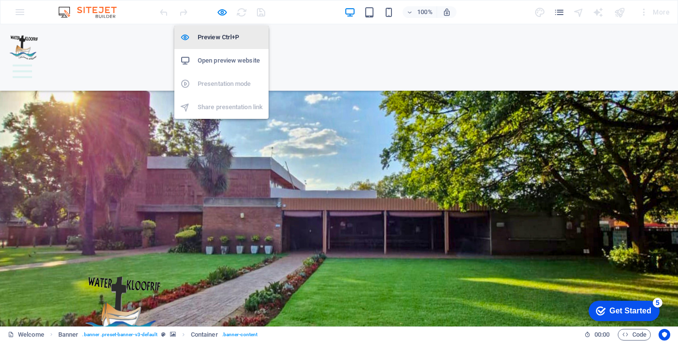
click at [216, 38] on h6 "Preview Ctrl+P" at bounding box center [230, 38] width 65 height 12
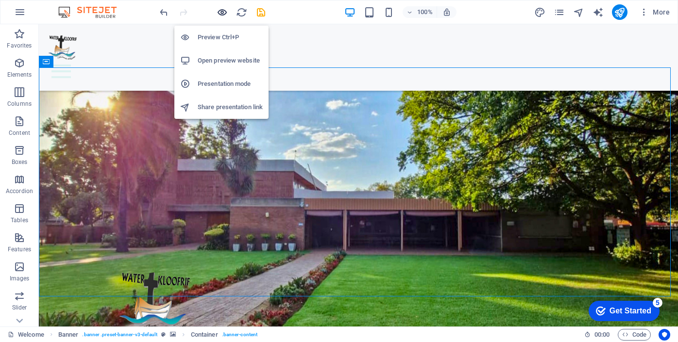
click at [221, 13] on icon "button" at bounding box center [222, 12] width 11 height 11
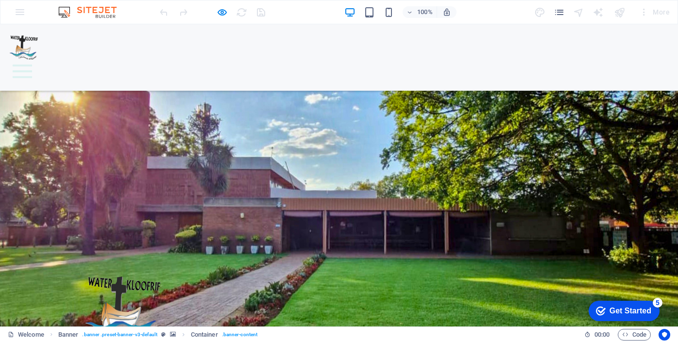
click at [31, 37] on img at bounding box center [25, 46] width 35 height 28
click at [27, 47] on img at bounding box center [25, 46] width 35 height 28
click at [28, 47] on img at bounding box center [25, 46] width 35 height 28
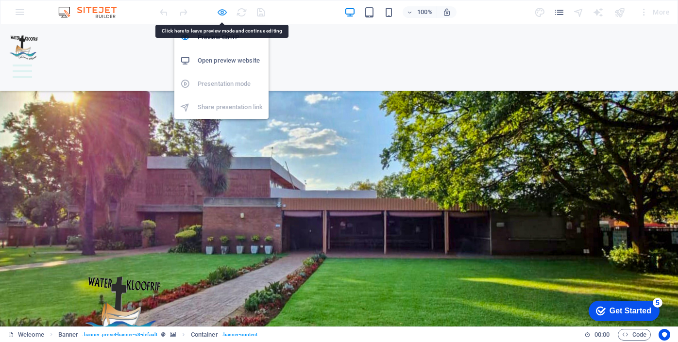
click at [221, 10] on icon "button" at bounding box center [222, 12] width 11 height 11
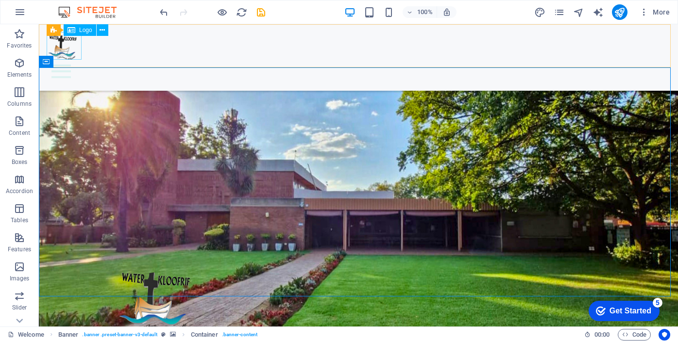
click at [67, 49] on div at bounding box center [359, 46] width 624 height 28
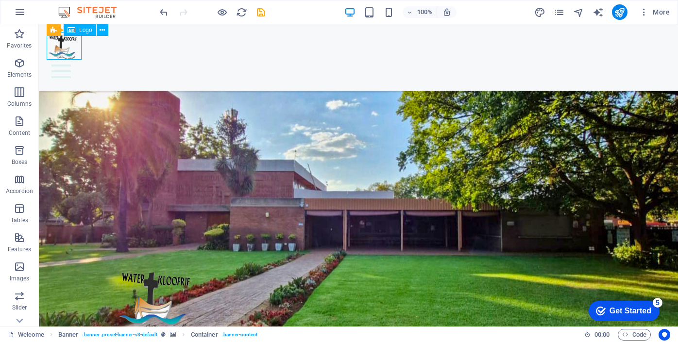
click at [67, 49] on div at bounding box center [359, 46] width 624 height 28
select select "px"
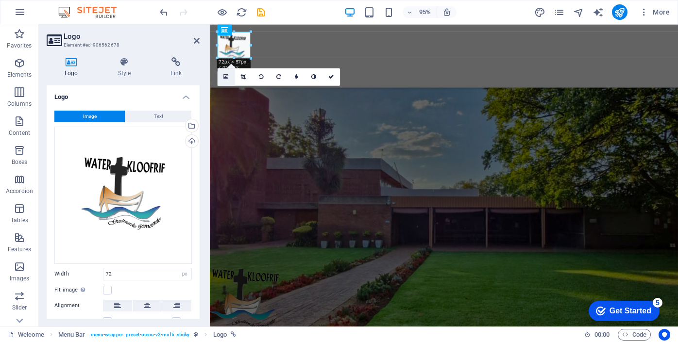
click at [226, 77] on icon at bounding box center [225, 77] width 5 height 6
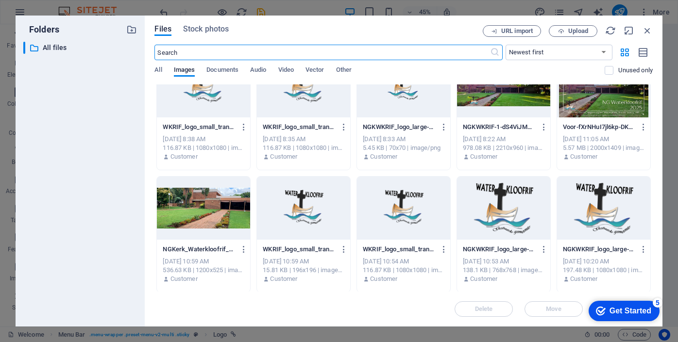
scroll to position [32, 0]
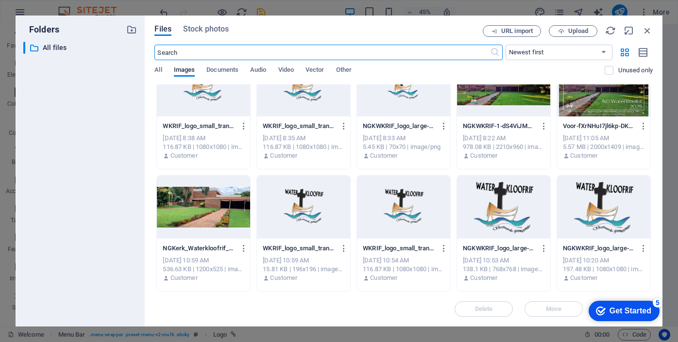
click at [601, 225] on div at bounding box center [603, 207] width 93 height 63
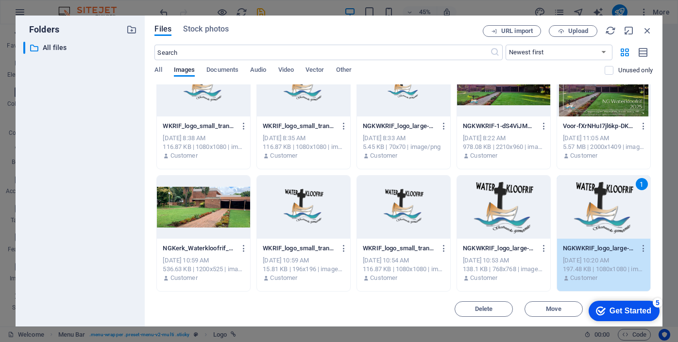
click at [607, 218] on div "1" at bounding box center [603, 207] width 93 height 63
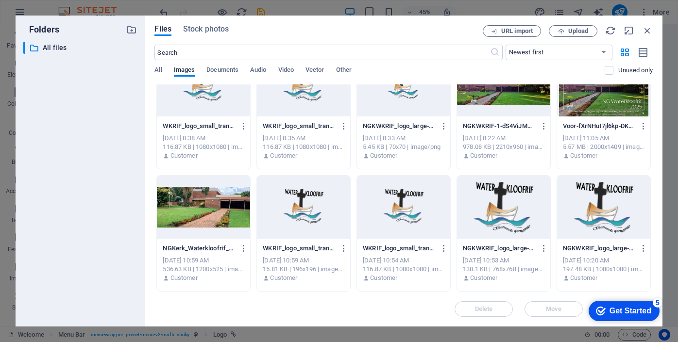
click at [607, 218] on div at bounding box center [603, 207] width 93 height 63
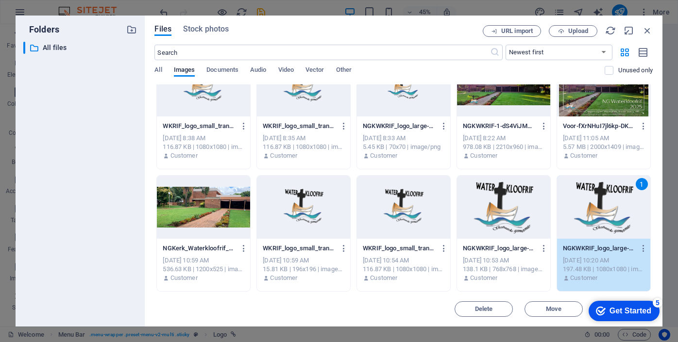
click at [607, 218] on div "1" at bounding box center [603, 207] width 93 height 63
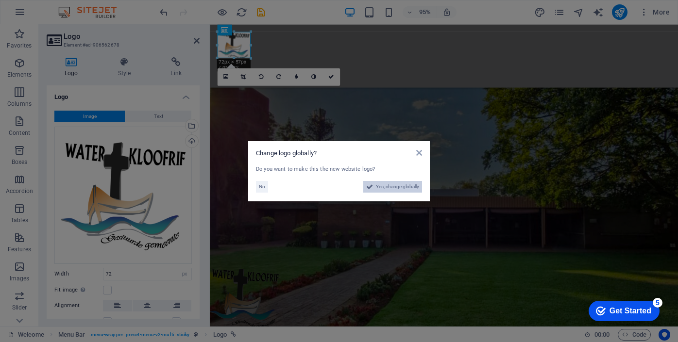
click at [382, 190] on span "Yes, change globally" at bounding box center [397, 187] width 43 height 12
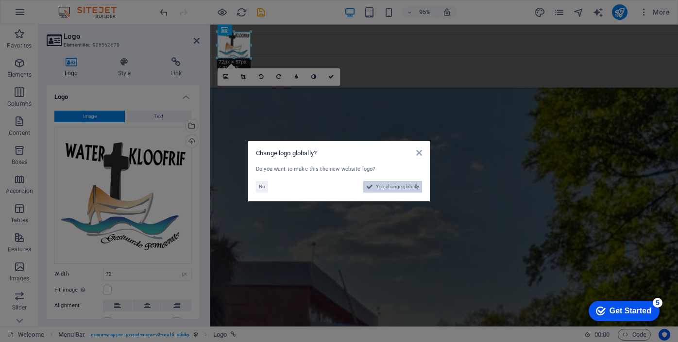
select select "2"
select select "41"
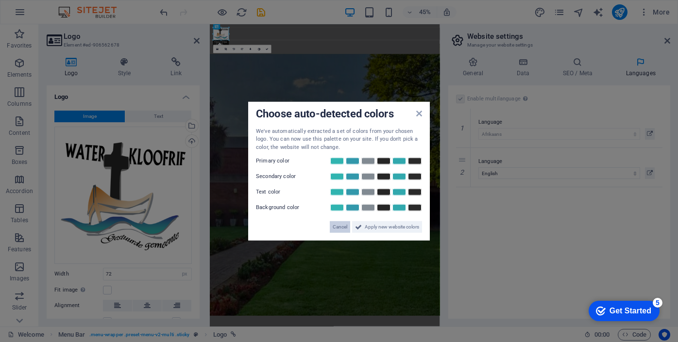
click at [338, 229] on span "Cancel" at bounding box center [340, 227] width 15 height 12
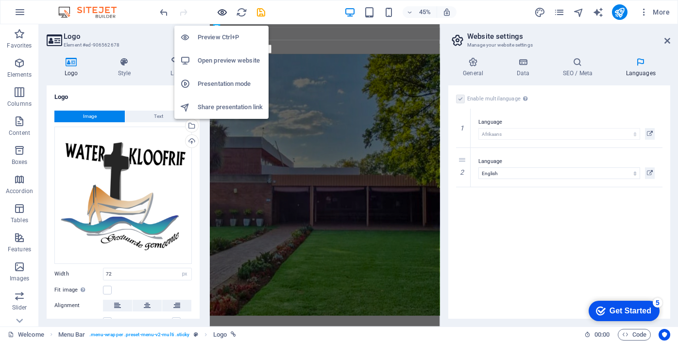
click at [222, 8] on icon "button" at bounding box center [222, 12] width 11 height 11
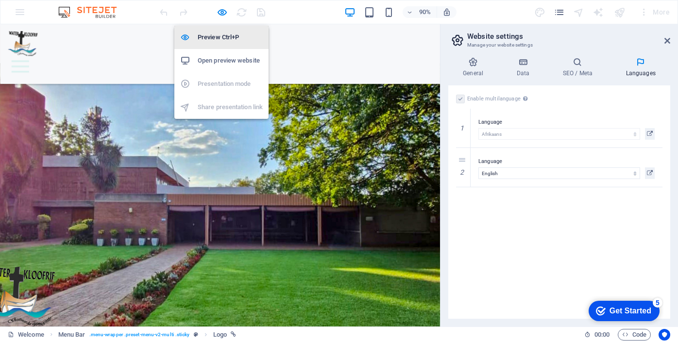
click at [219, 35] on h6 "Preview Ctrl+P" at bounding box center [230, 38] width 65 height 12
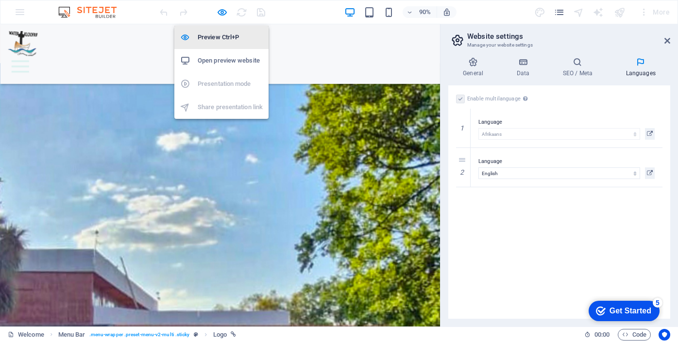
select select "px"
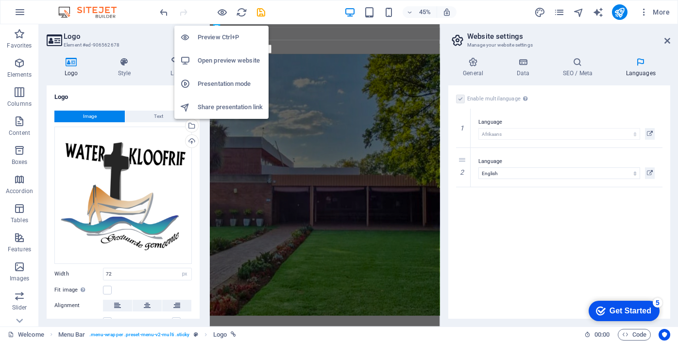
click at [217, 60] on h6 "Open preview website" at bounding box center [230, 61] width 65 height 12
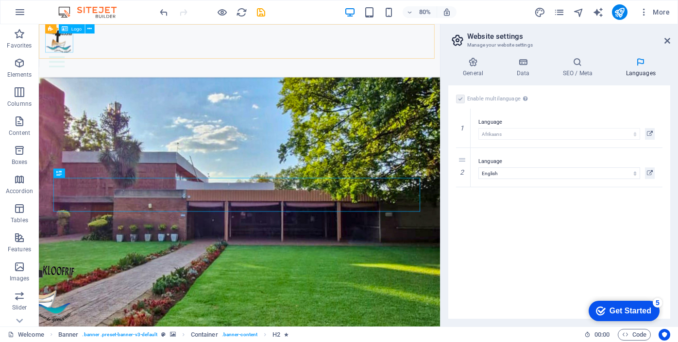
click at [60, 44] on div at bounding box center [290, 46] width 486 height 28
click at [57, 44] on div at bounding box center [290, 46] width 486 height 28
select select "px"
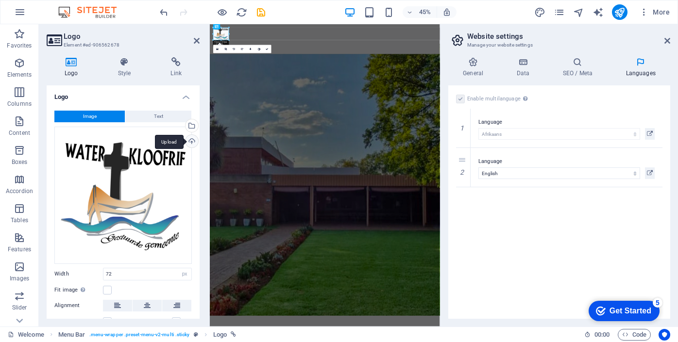
click at [191, 138] on div "Upload" at bounding box center [191, 142] width 15 height 15
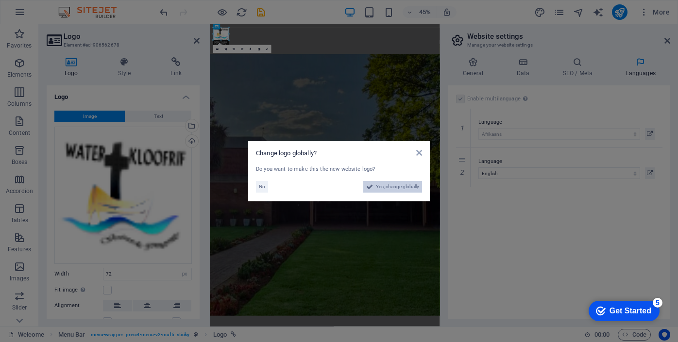
click at [409, 186] on span "Yes, change globally" at bounding box center [397, 187] width 43 height 12
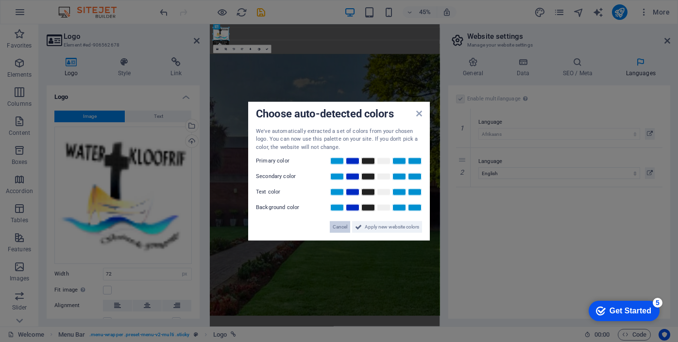
click at [343, 227] on span "Cancel" at bounding box center [340, 227] width 15 height 12
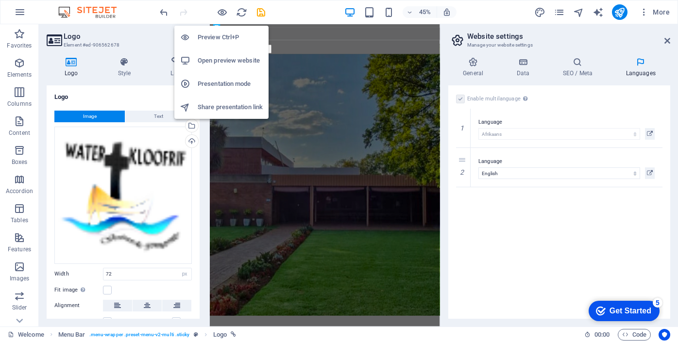
click at [222, 37] on h6 "Preview Ctrl+P" at bounding box center [230, 38] width 65 height 12
